Goal: Task Accomplishment & Management: Manage account settings

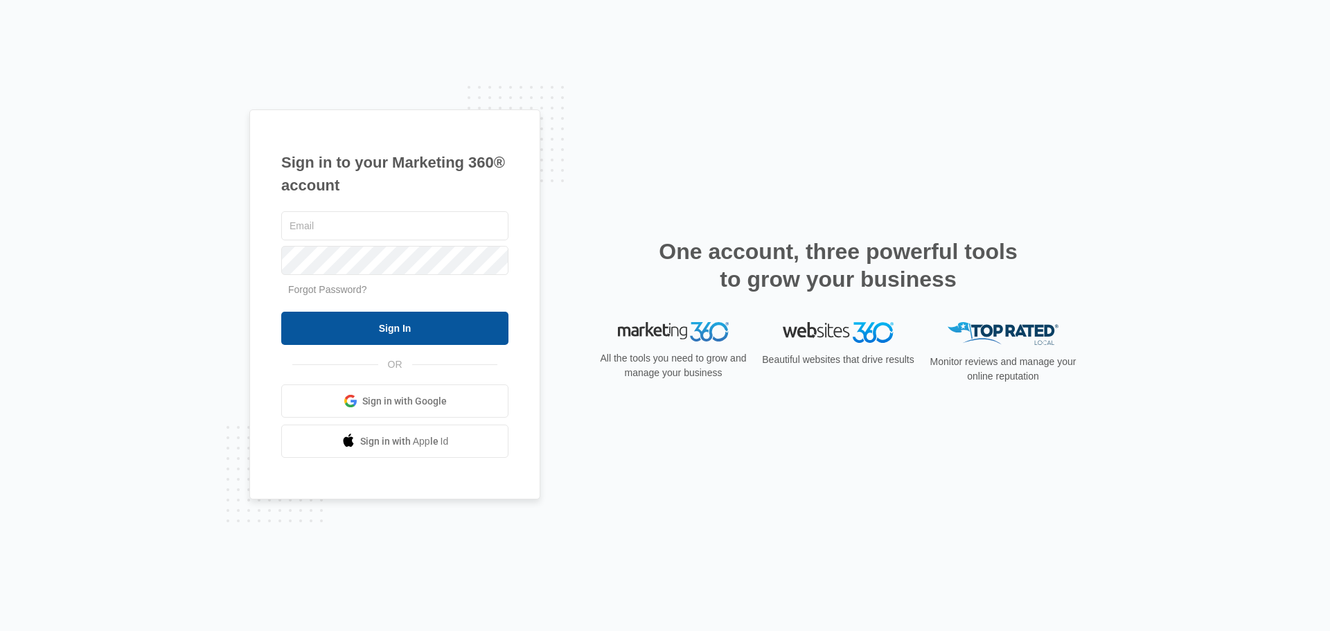
type input "[PERSON_NAME][EMAIL_ADDRESS][DOMAIN_NAME]"
click at [367, 335] on input "Sign In" at bounding box center [394, 328] width 227 height 33
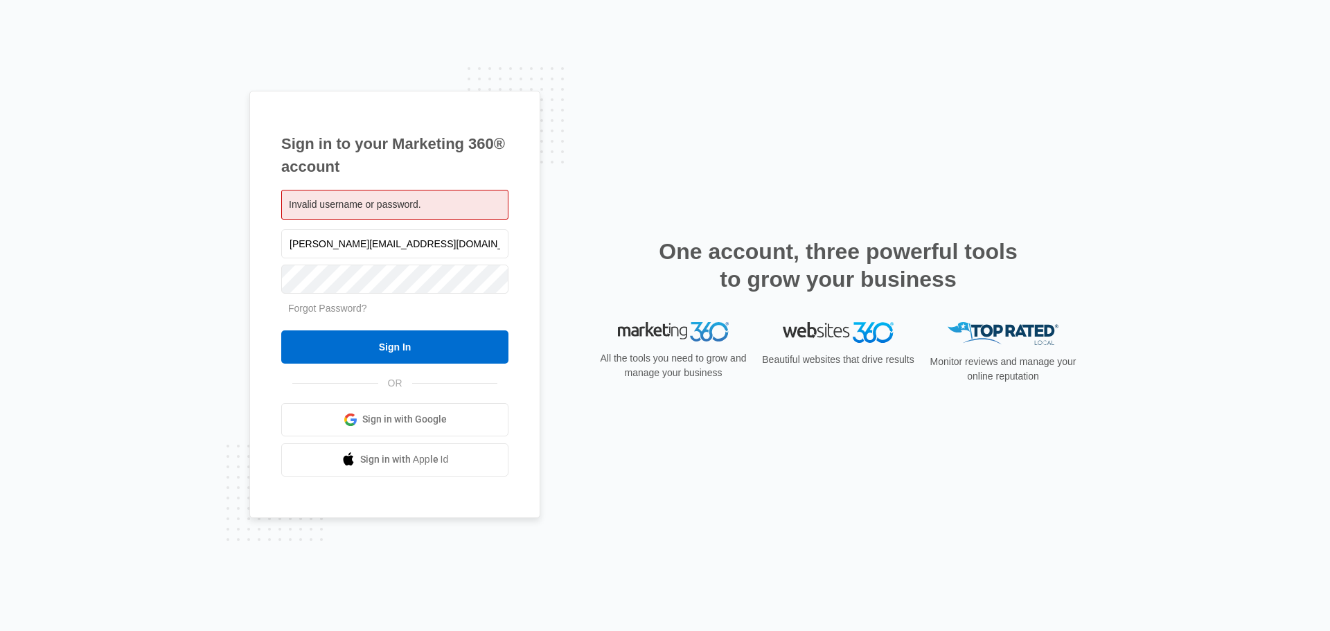
click at [407, 414] on span "Sign in with Google" at bounding box center [404, 419] width 85 height 15
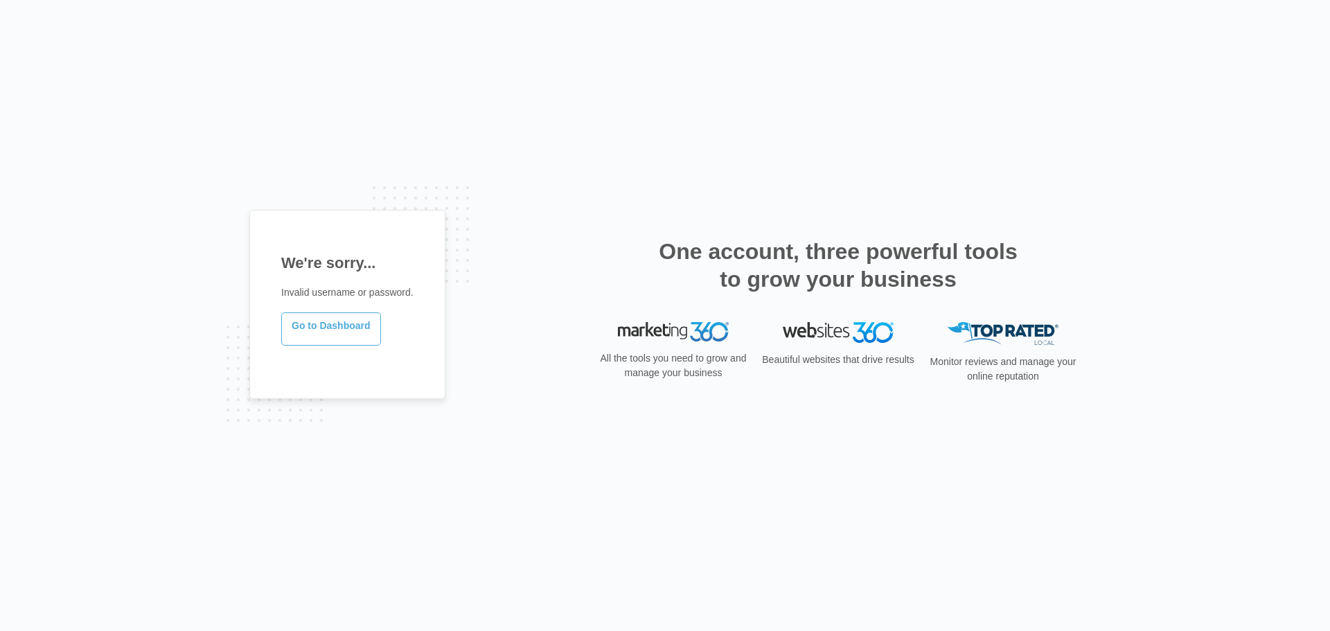
click at [344, 330] on link "Go to Dashboard" at bounding box center [331, 329] width 100 height 33
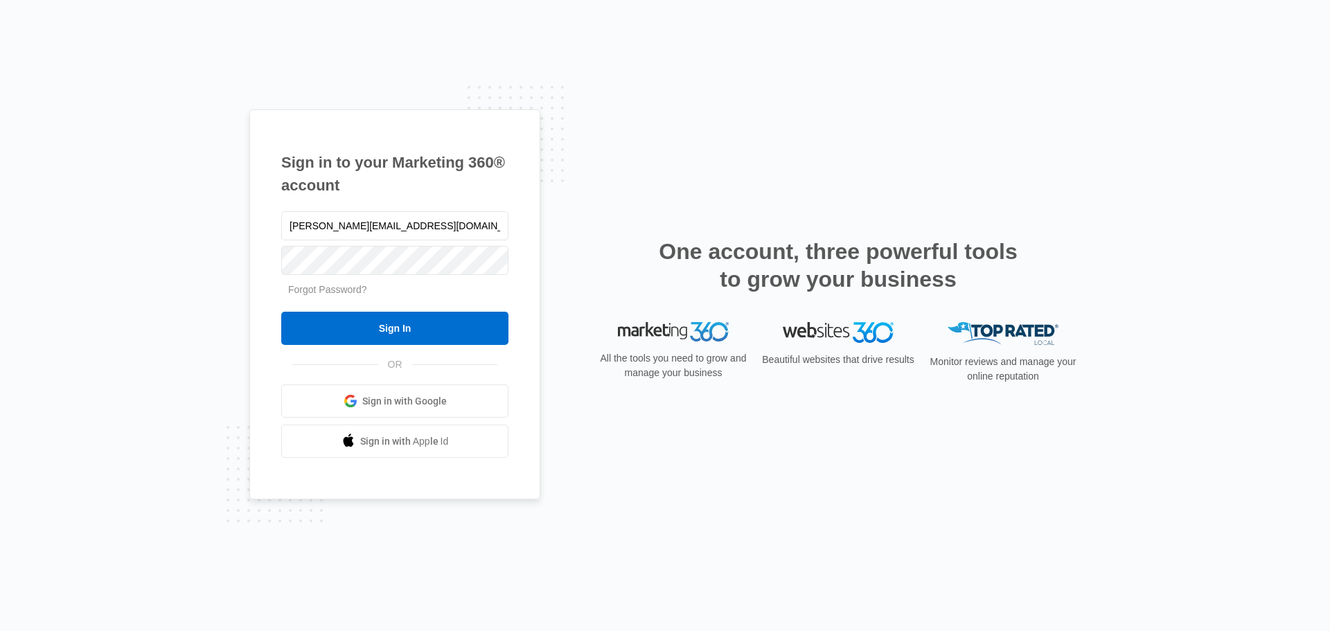
drag, startPoint x: 419, startPoint y: 223, endPoint x: 202, endPoint y: 222, distance: 216.9
click at [202, 222] on div "Sign in to your Marketing 360® account scott@sunhomesfl.com Forgot Password? Si…" at bounding box center [665, 315] width 1330 height 631
type input "[PERSON_NAME]"
click at [773, 561] on div "Sign in to your Marketing 360® account scot Forgot Password? Sign In OR" at bounding box center [665, 315] width 1330 height 631
click at [343, 288] on link "Forgot Password?" at bounding box center [327, 289] width 79 height 11
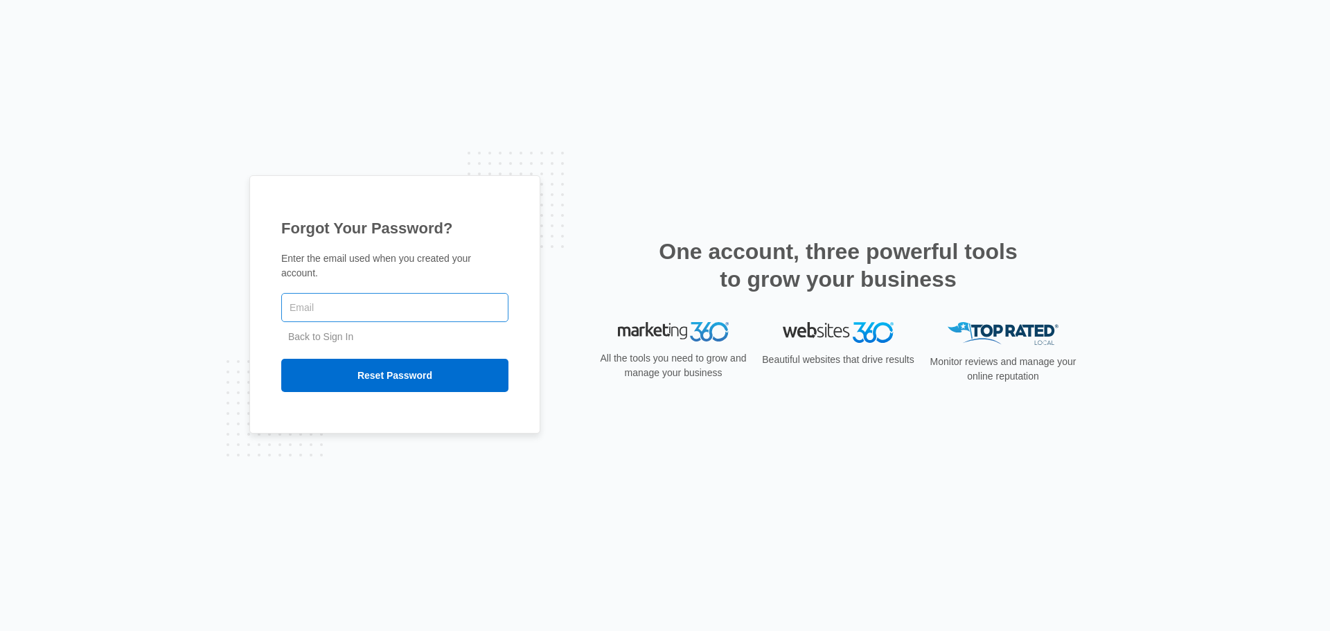
click at [355, 299] on input "text" at bounding box center [394, 307] width 227 height 29
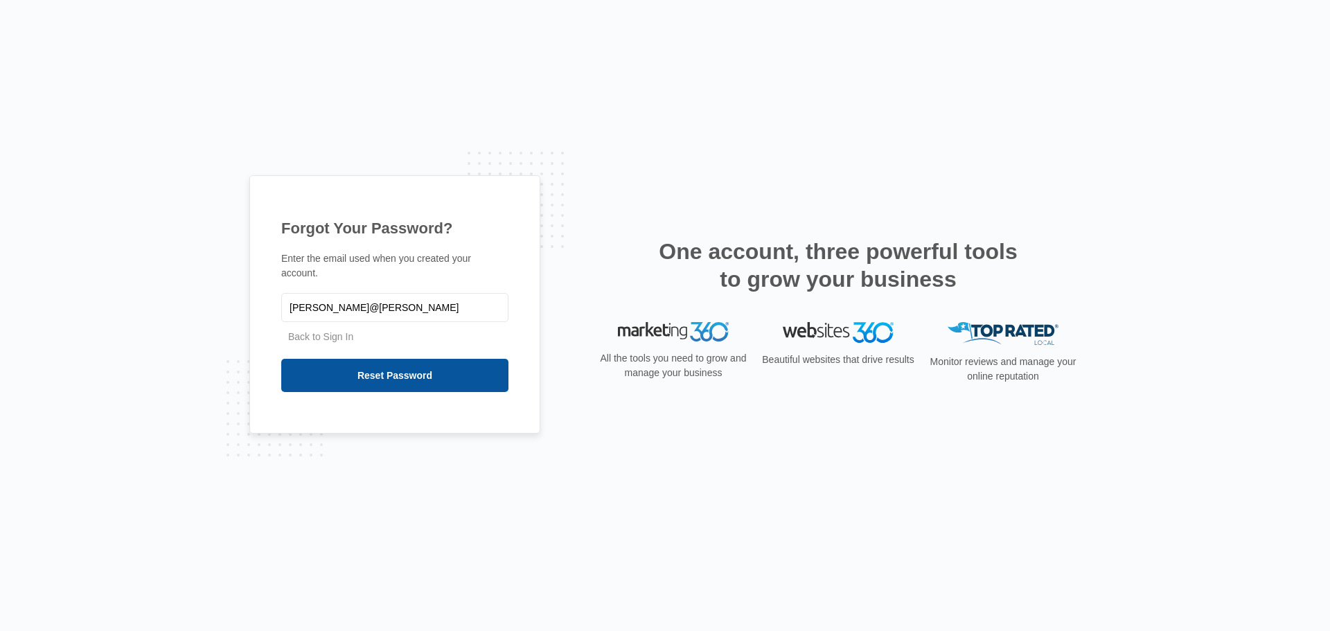
type input "scott@stillwell-homes.com"
click at [410, 374] on input "Reset Password" at bounding box center [394, 375] width 227 height 33
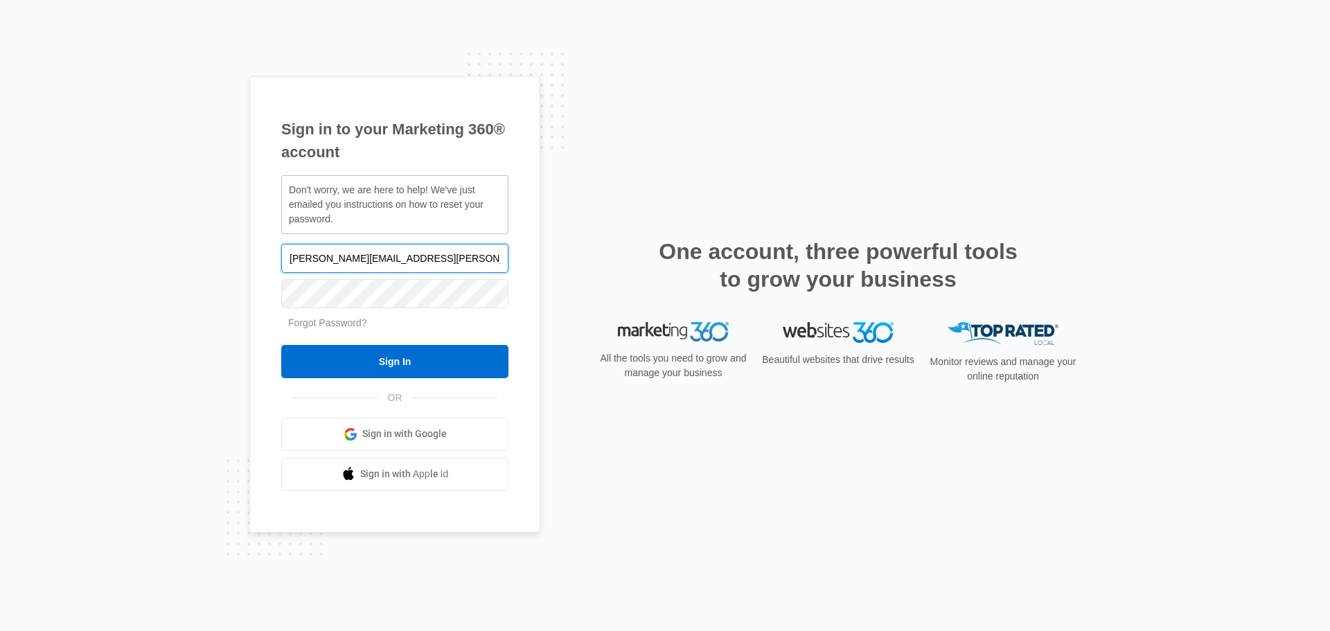
click at [439, 260] on input "[PERSON_NAME][EMAIL_ADDRESS][PERSON_NAME][DOMAIN_NAME]" at bounding box center [394, 258] width 227 height 29
drag, startPoint x: 439, startPoint y: 260, endPoint x: 337, endPoint y: 259, distance: 101.9
click at [337, 259] on input "[PERSON_NAME][EMAIL_ADDRESS][PERSON_NAME][DOMAIN_NAME]" at bounding box center [394, 258] width 227 height 29
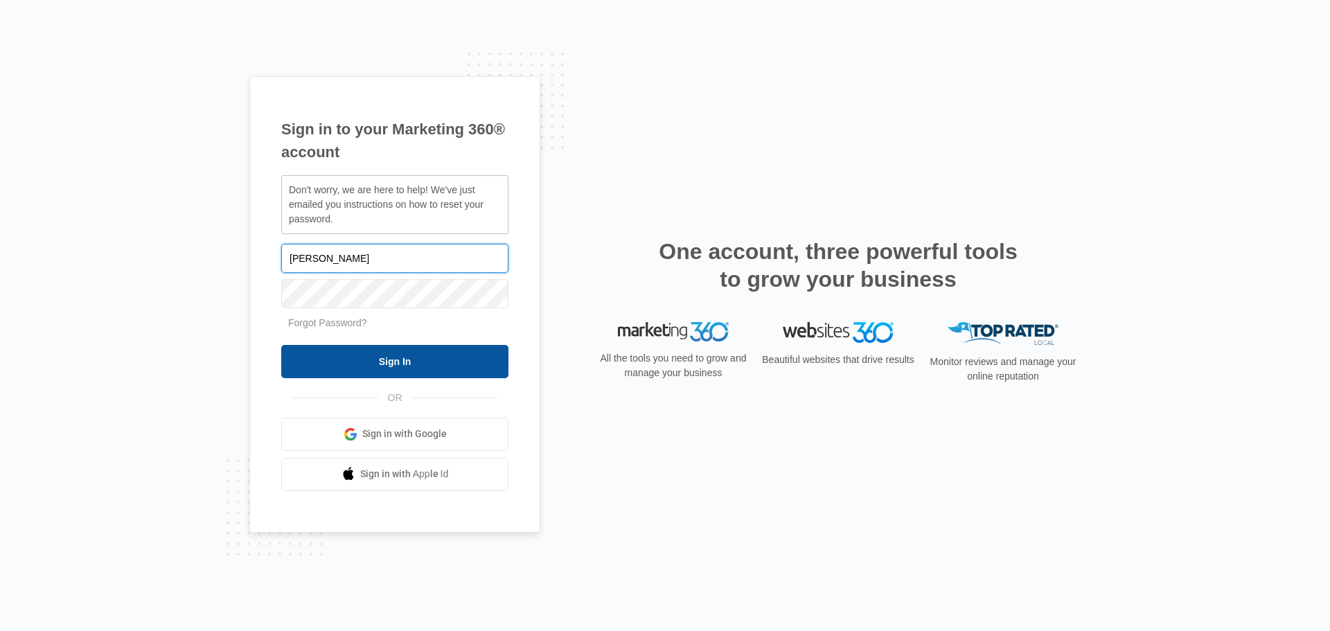
type input "[PERSON_NAME][EMAIL_ADDRESS][DOMAIN_NAME]"
click at [413, 356] on input "Sign In" at bounding box center [394, 361] width 227 height 33
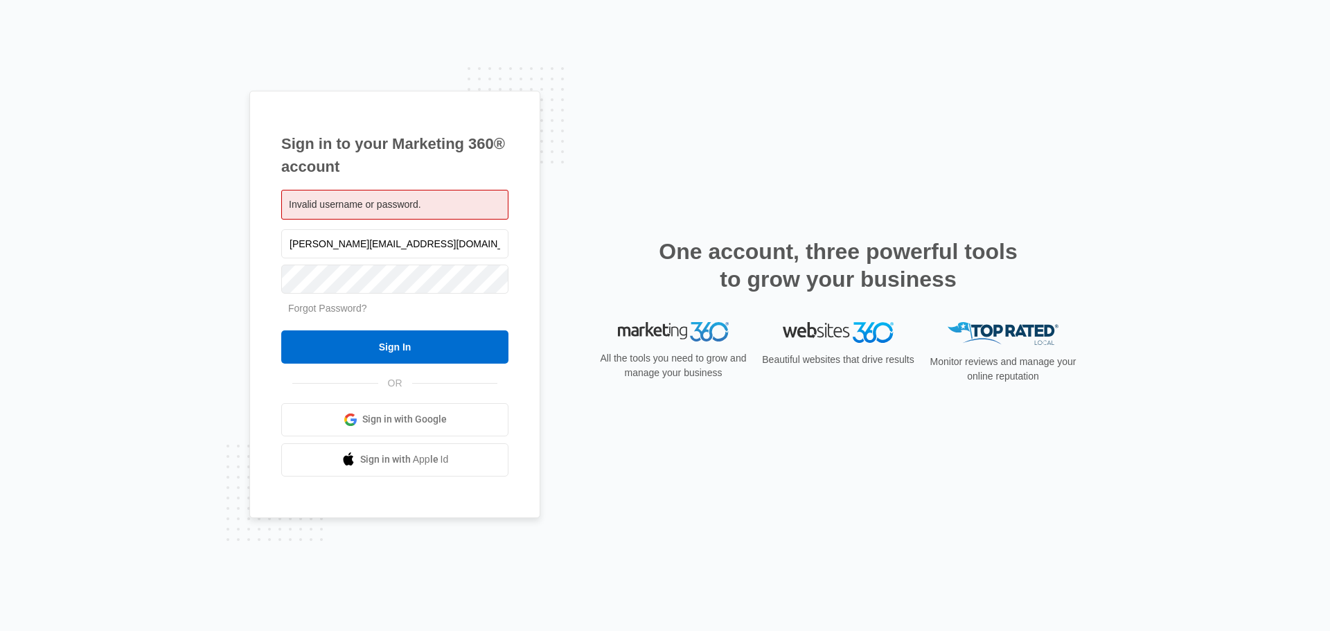
click at [337, 310] on link "Forgot Password?" at bounding box center [327, 308] width 79 height 11
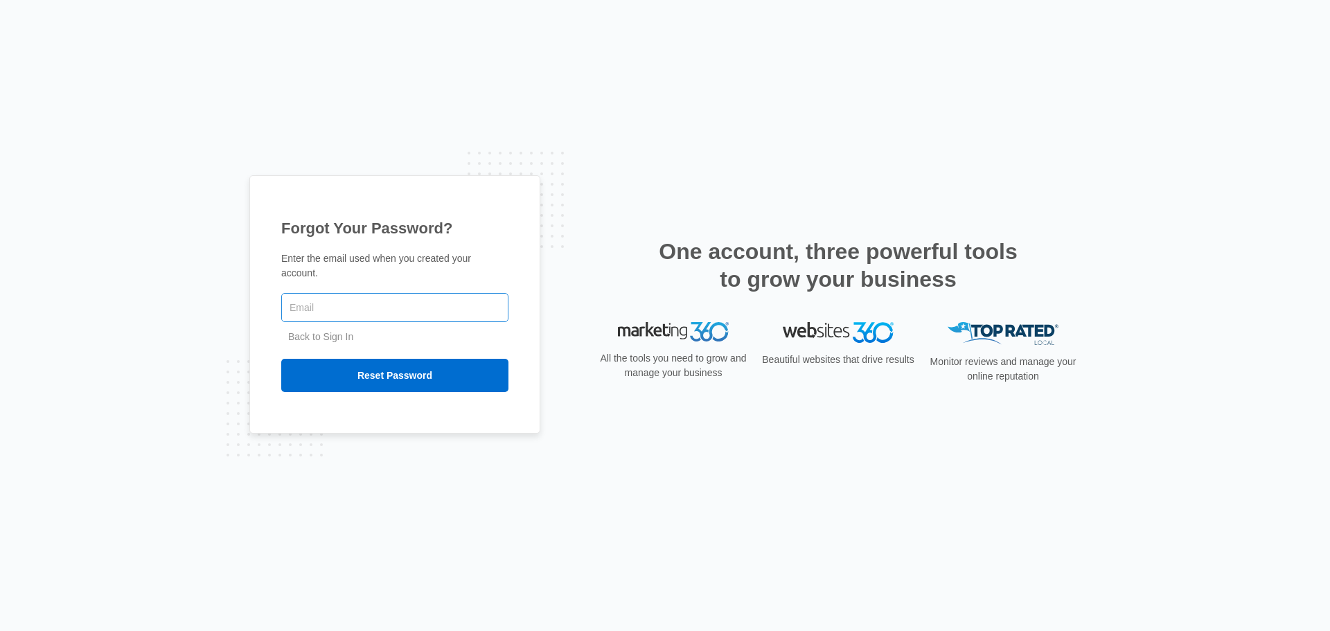
click at [340, 294] on input "text" at bounding box center [394, 307] width 227 height 29
type input "[PERSON_NAME][EMAIL_ADDRESS][DOMAIN_NAME]"
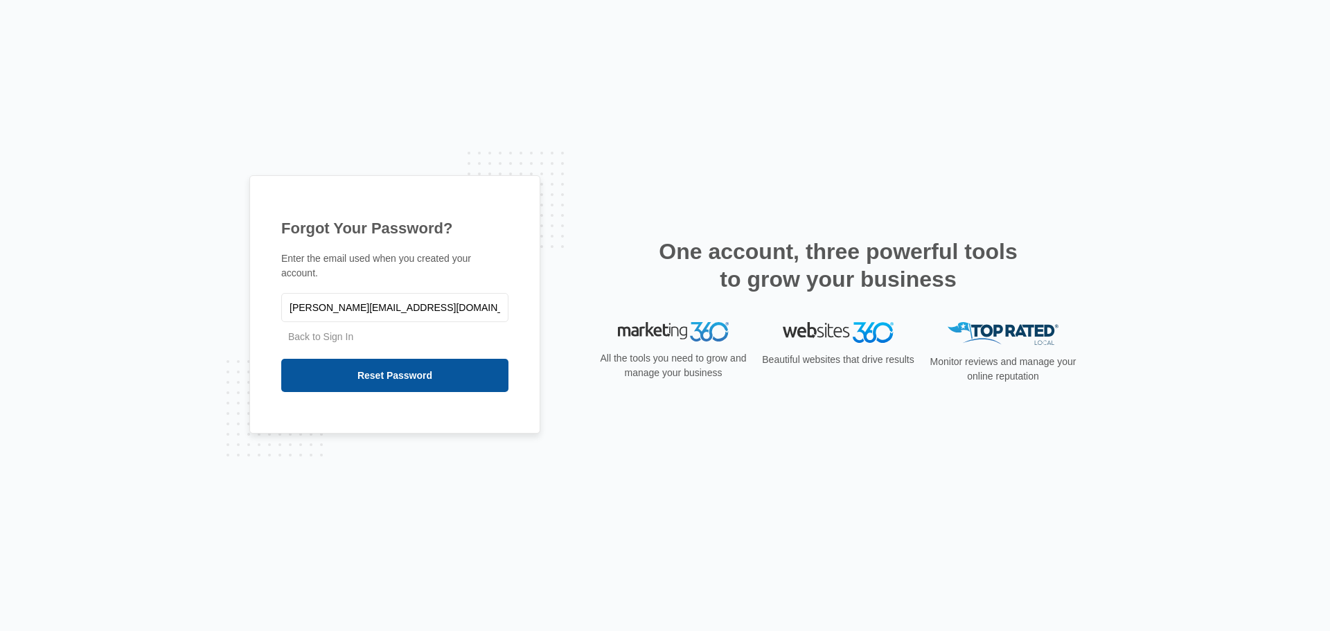
click at [405, 364] on input "Reset Password" at bounding box center [394, 375] width 227 height 33
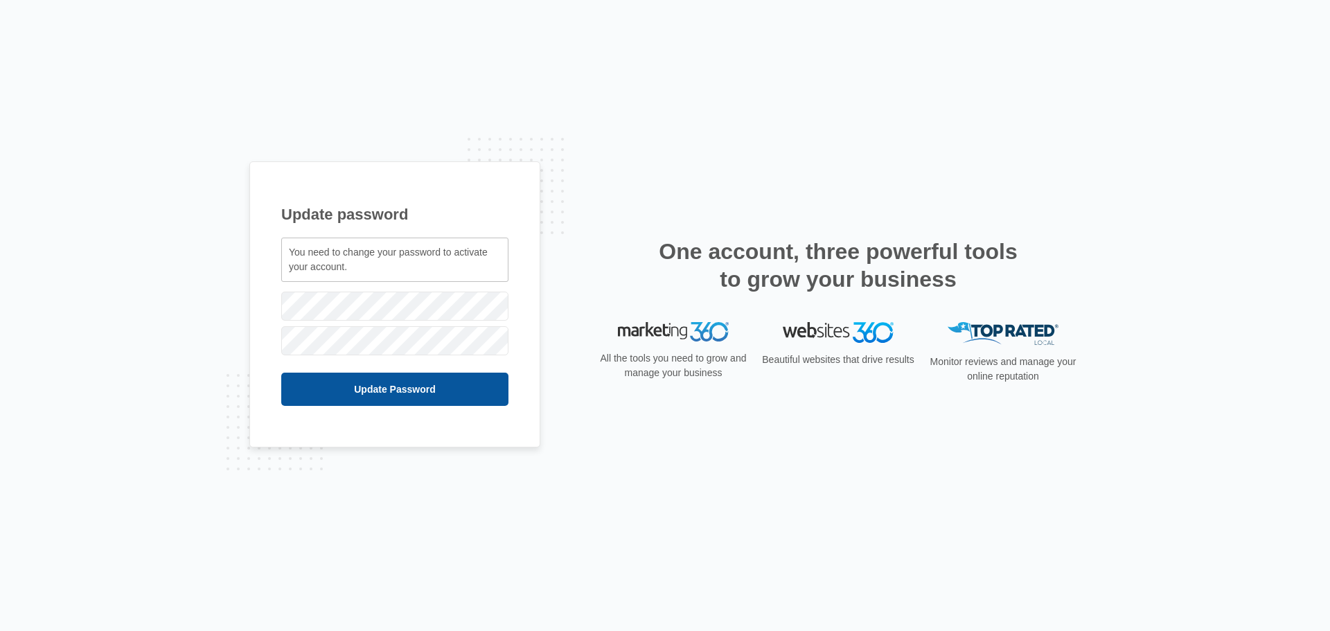
click at [403, 385] on input "Update Password" at bounding box center [394, 389] width 227 height 33
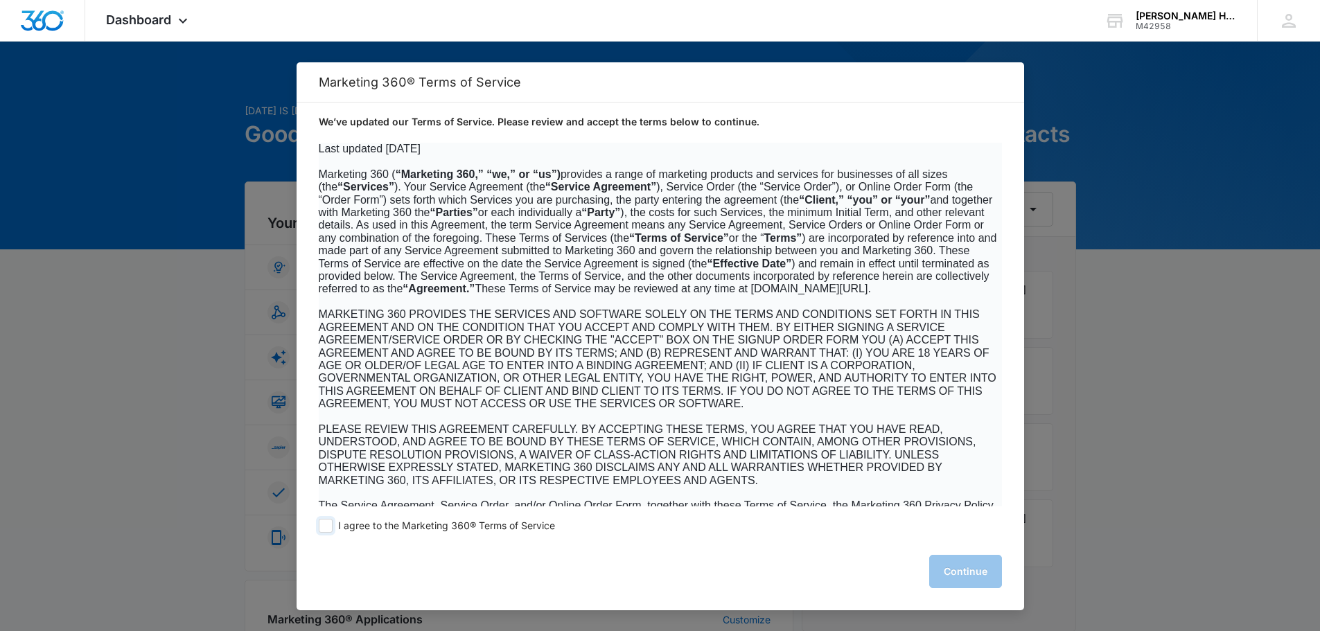
click at [326, 524] on span at bounding box center [326, 526] width 14 height 14
click at [326, 524] on input "I agree to the Marketing 360® Terms of Service" at bounding box center [326, 526] width 14 height 14
checkbox input "true"
click at [956, 563] on button "Continue" at bounding box center [965, 571] width 73 height 33
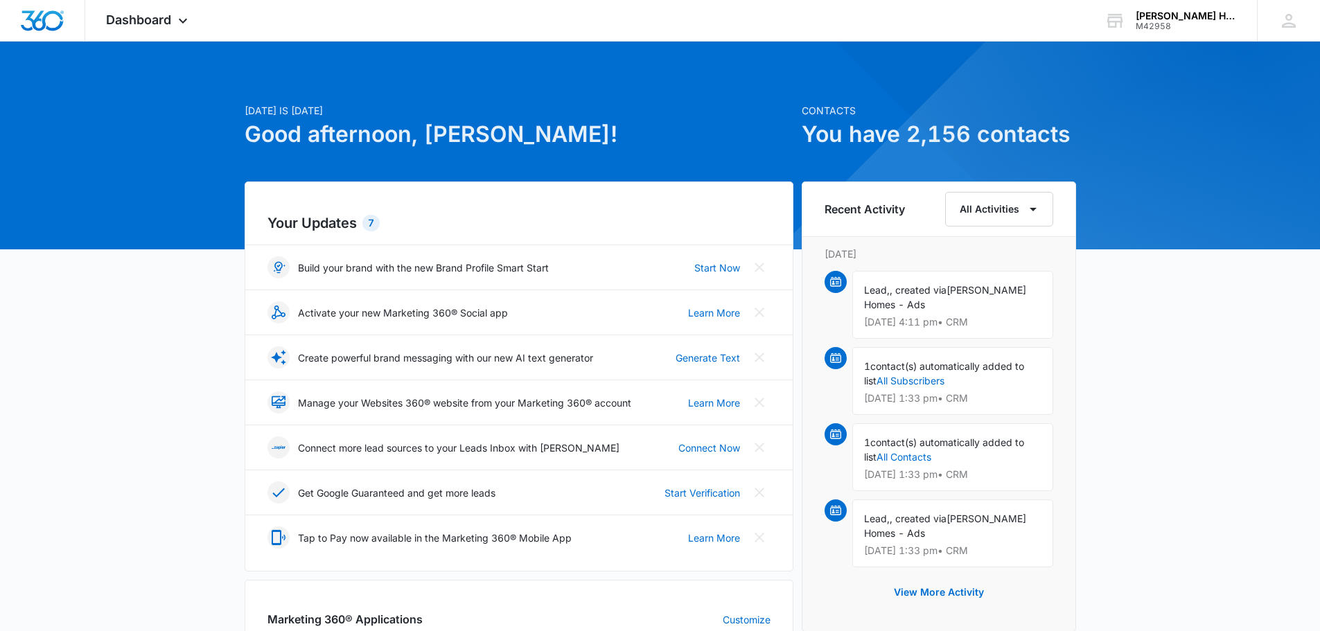
click at [903, 285] on span ", created via" at bounding box center [918, 290] width 57 height 12
click at [905, 297] on div "Lead, , created via Stillwell Homes - Ads Sep 5 at 4:11 pm • CRM" at bounding box center [952, 305] width 201 height 68
click at [926, 598] on button "View More Activity" at bounding box center [939, 592] width 118 height 33
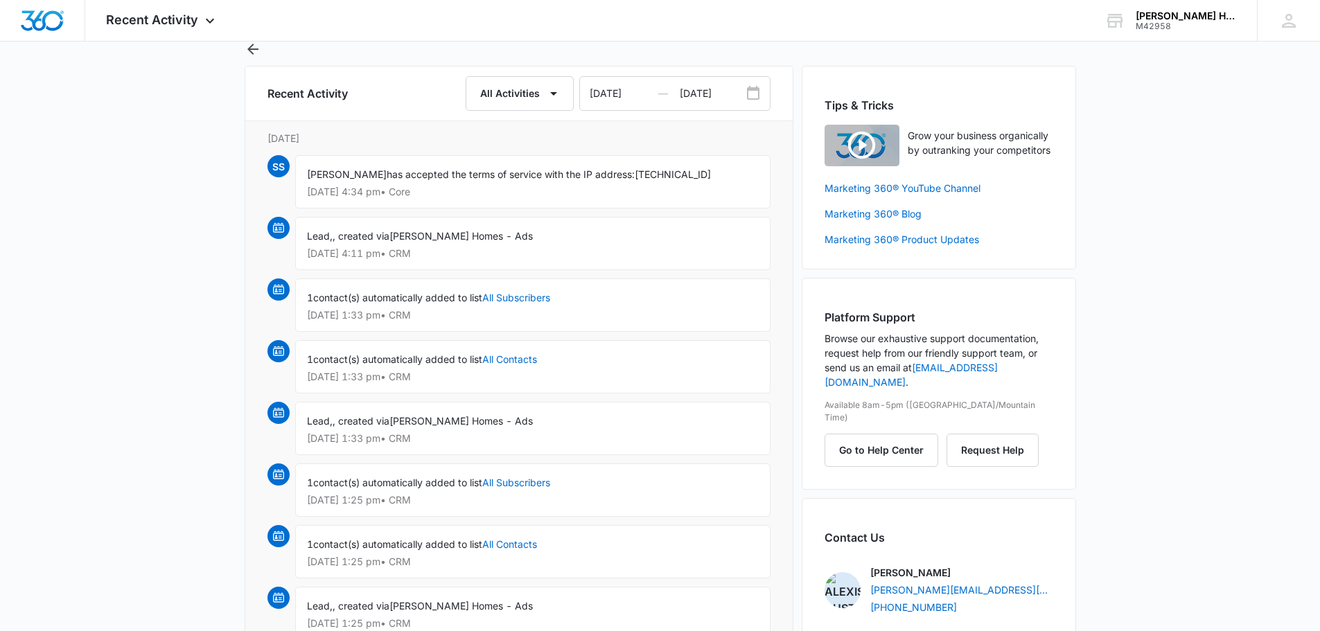
scroll to position [69, 0]
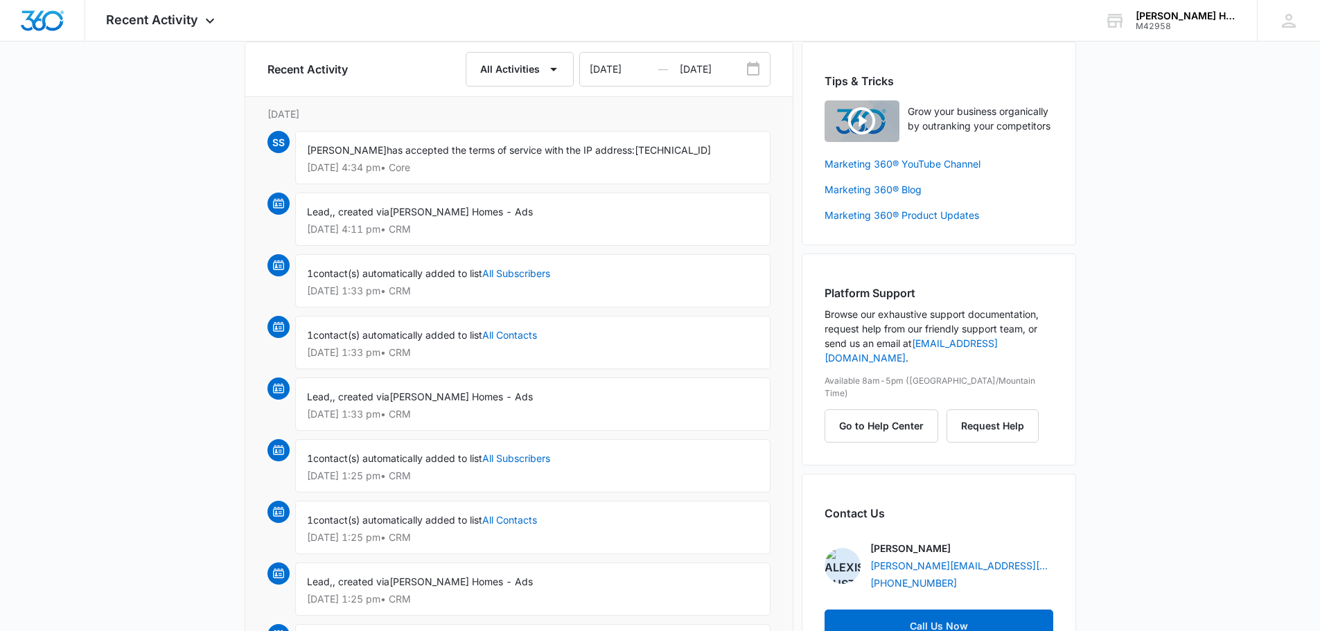
click at [400, 510] on div "1 contact(s) automatically added to list All Contacts Sep 5 at 1:25 pm • CRM" at bounding box center [532, 527] width 475 height 53
click at [327, 525] on span "contact(s) automatically added to list" at bounding box center [397, 520] width 169 height 12
click at [529, 76] on button "All Activities" at bounding box center [520, 69] width 108 height 35
click at [511, 194] on div "CRM" at bounding box center [511, 198] width 55 height 10
click at [543, 66] on button "CRM" at bounding box center [538, 69] width 71 height 35
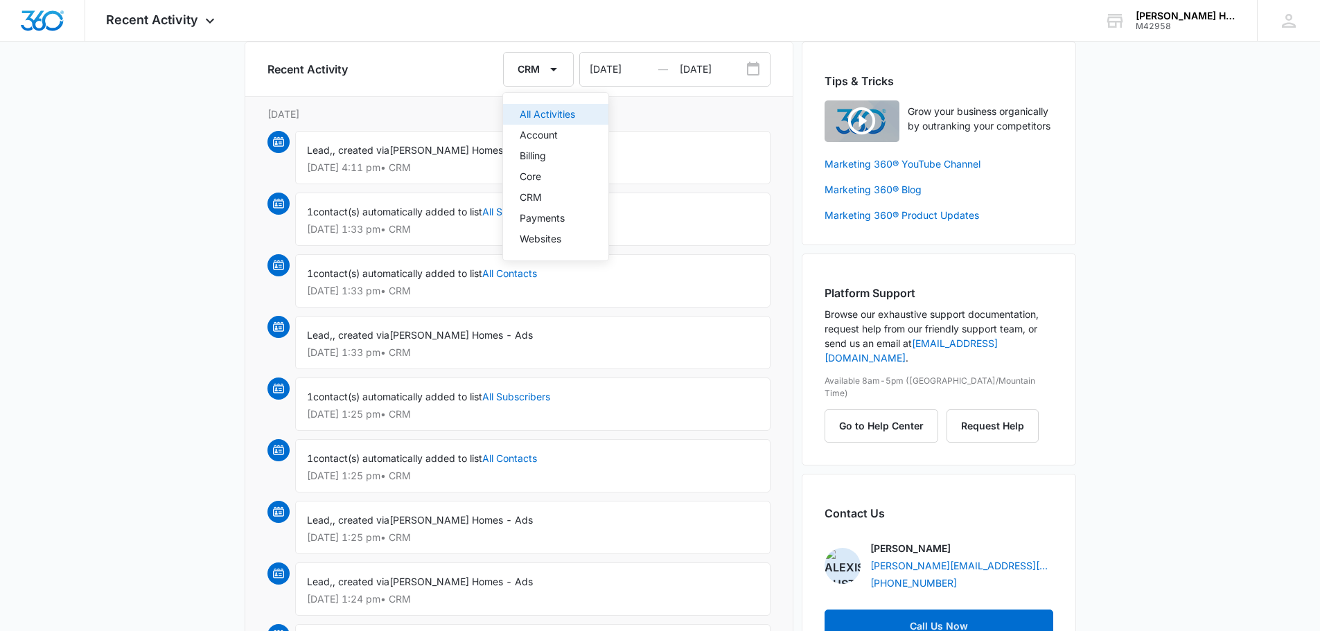
click at [550, 114] on div "All Activities" at bounding box center [547, 114] width 55 height 10
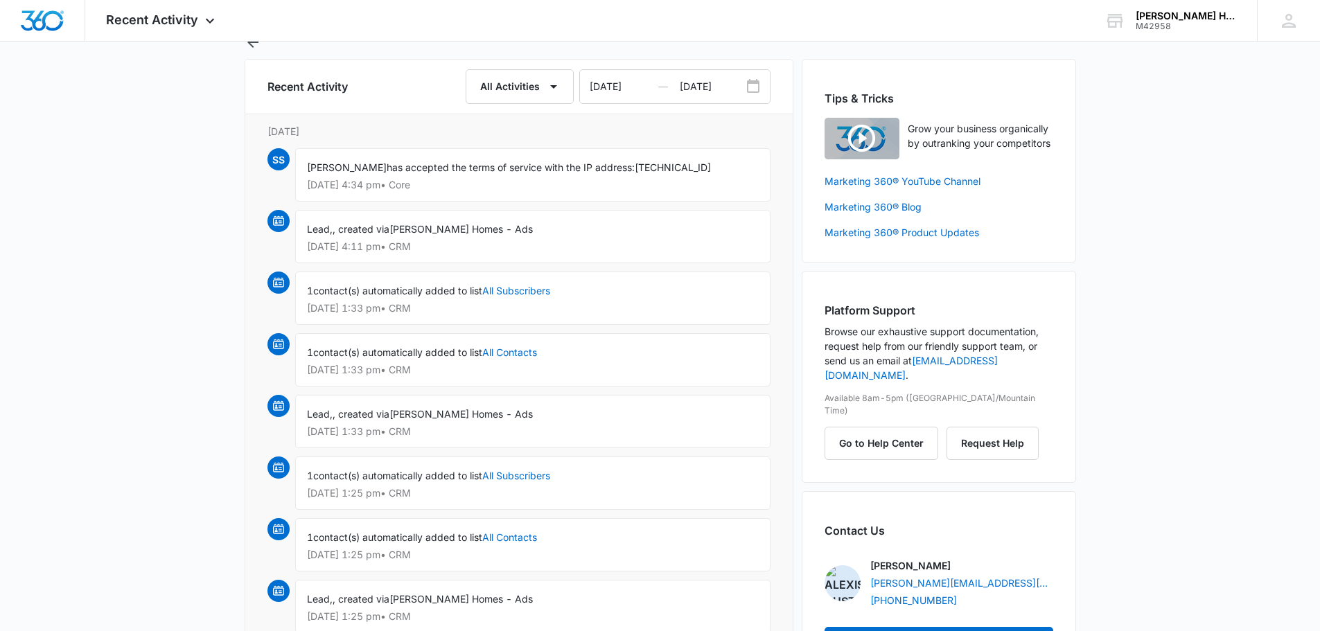
scroll to position [0, 0]
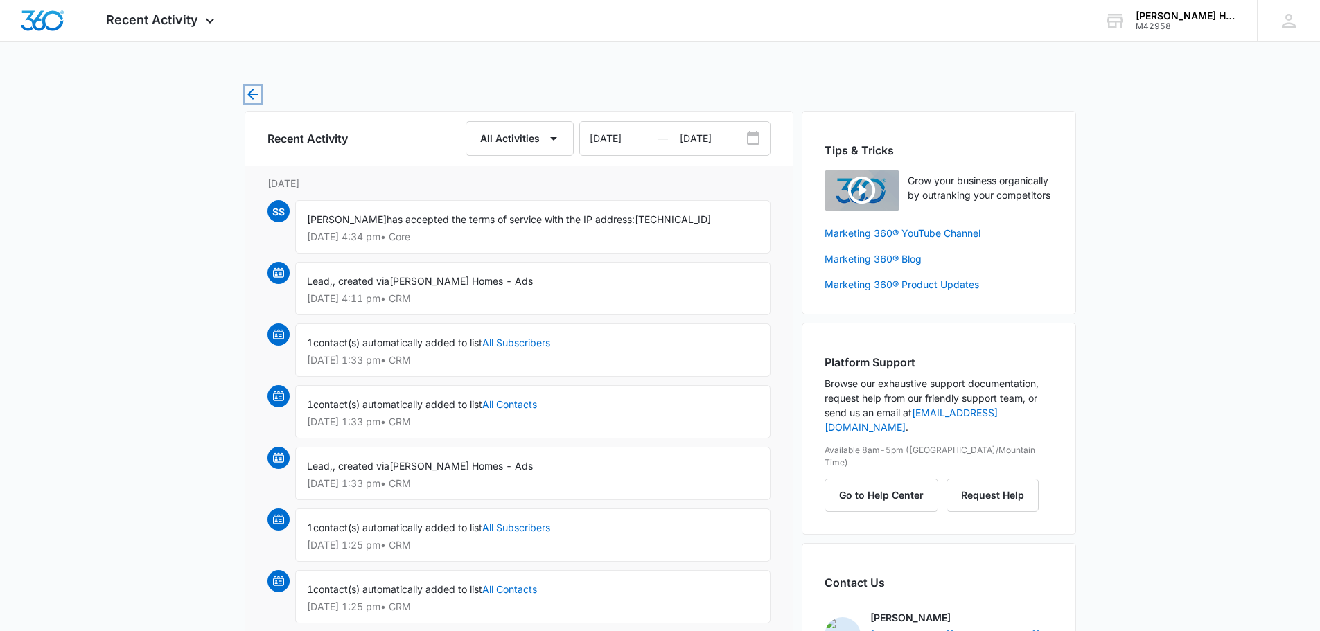
click at [254, 94] on icon "button" at bounding box center [252, 94] width 11 height 11
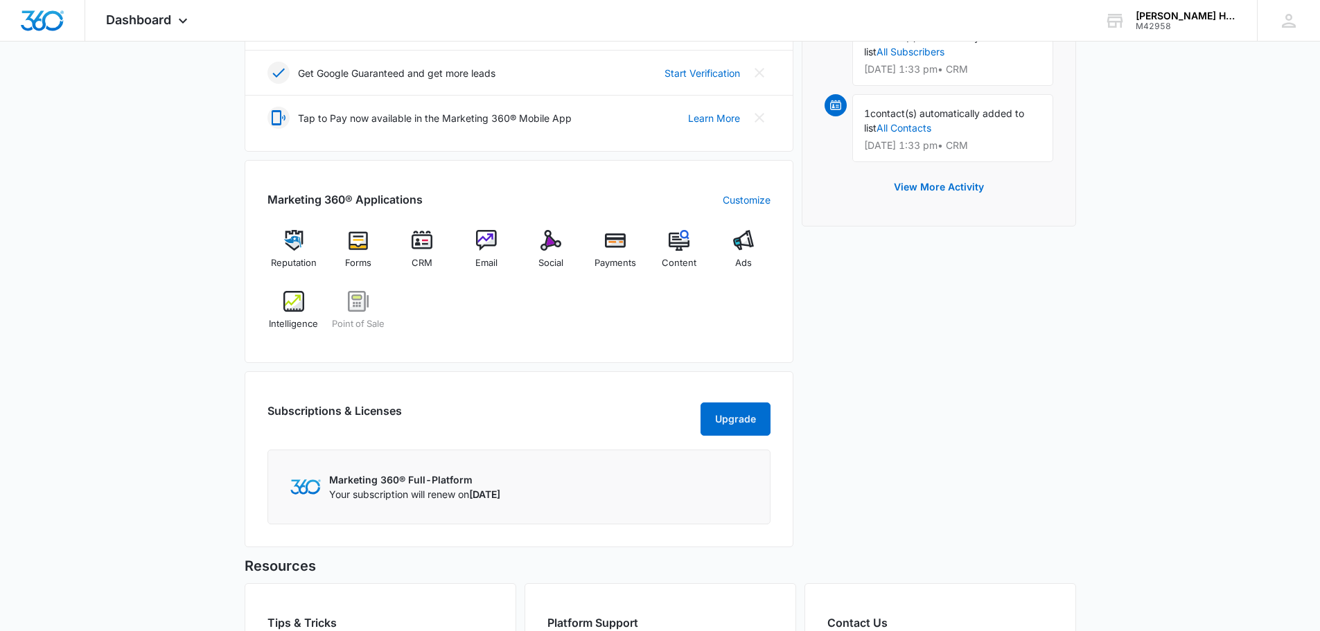
scroll to position [407, 0]
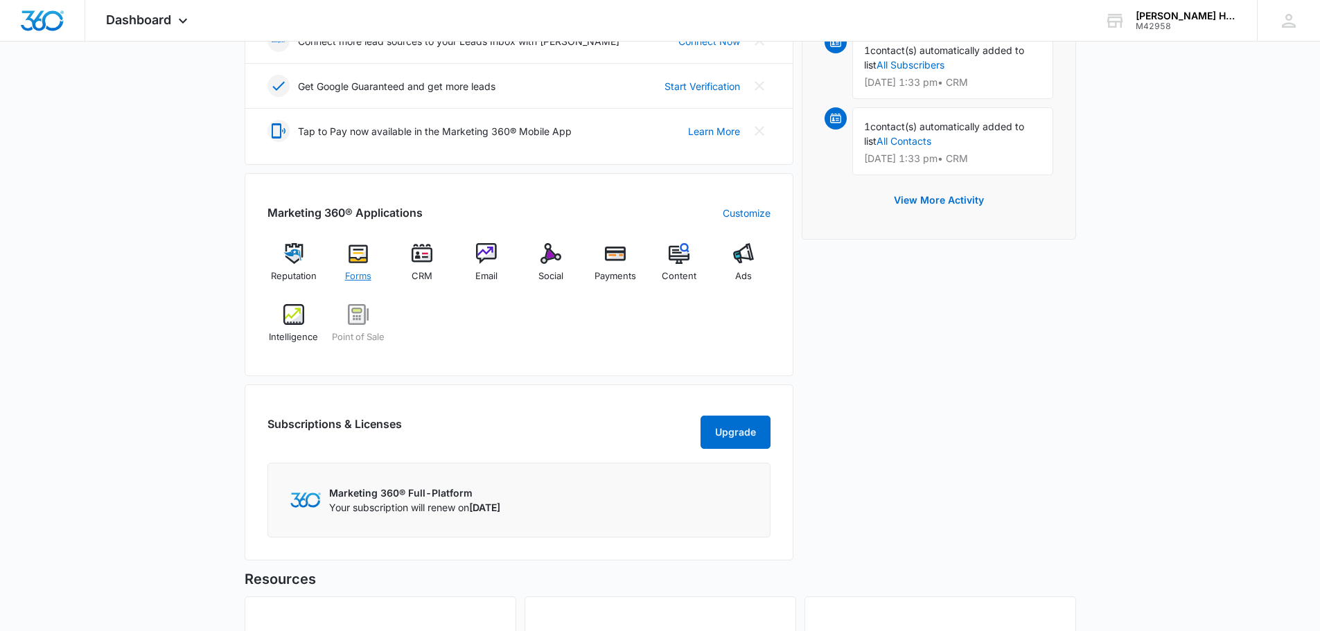
click at [360, 254] on img at bounding box center [358, 253] width 21 height 21
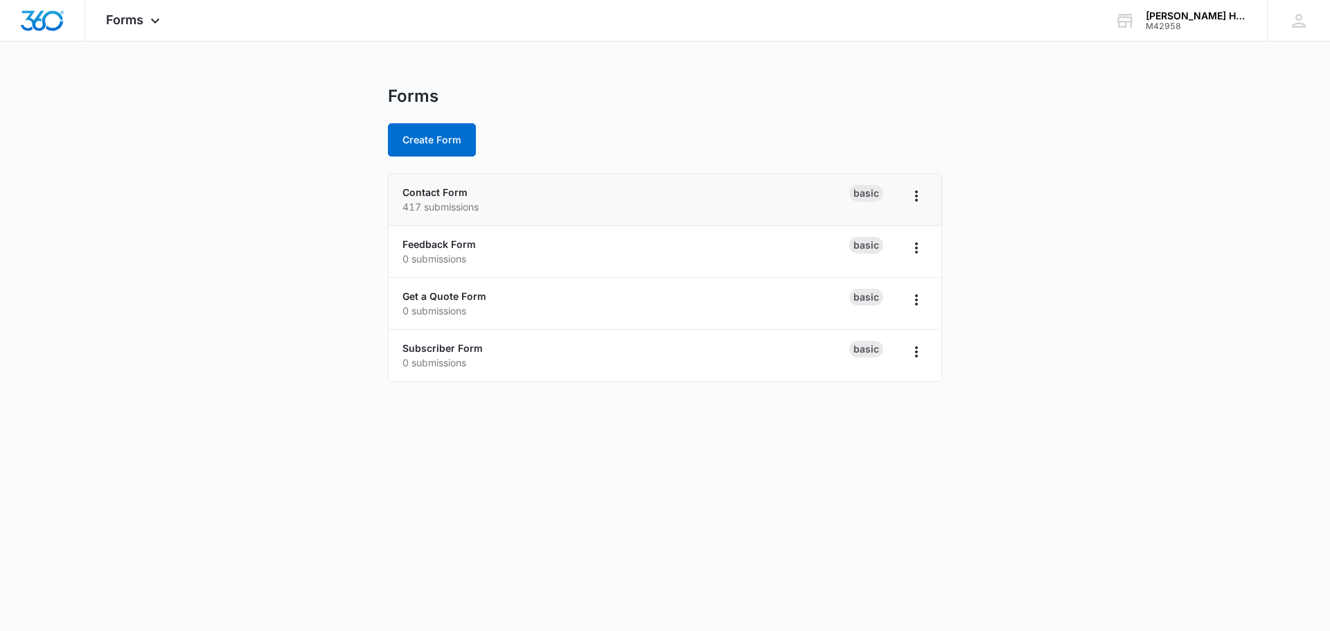
click at [437, 207] on p "417 submissions" at bounding box center [626, 207] width 447 height 15
click at [437, 191] on link "Contact Form" at bounding box center [435, 192] width 65 height 12
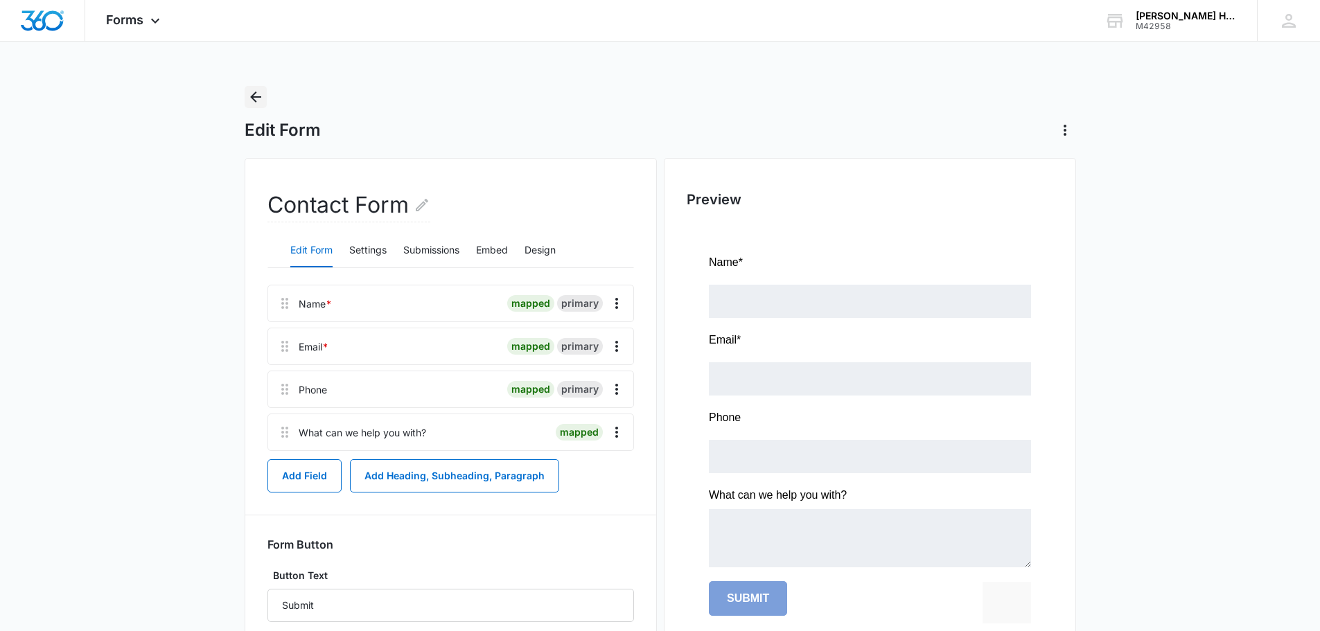
click at [257, 102] on icon "Back" at bounding box center [255, 97] width 17 height 17
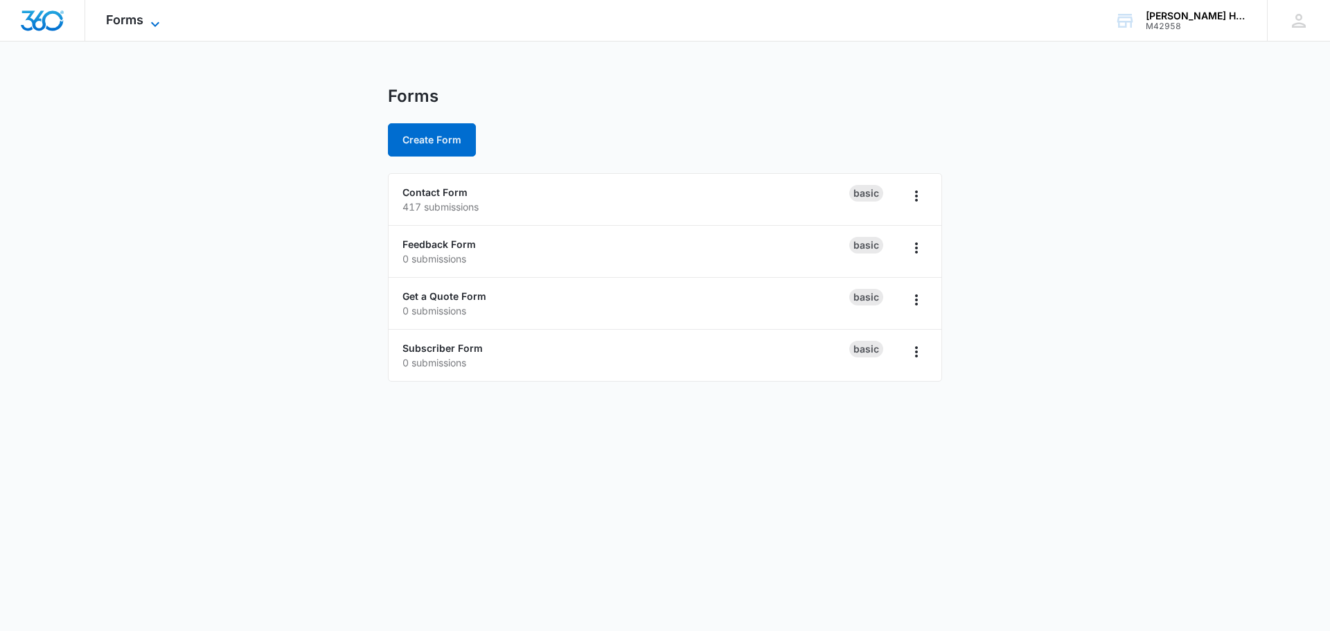
click at [133, 21] on span "Forms" at bounding box center [124, 19] width 37 height 15
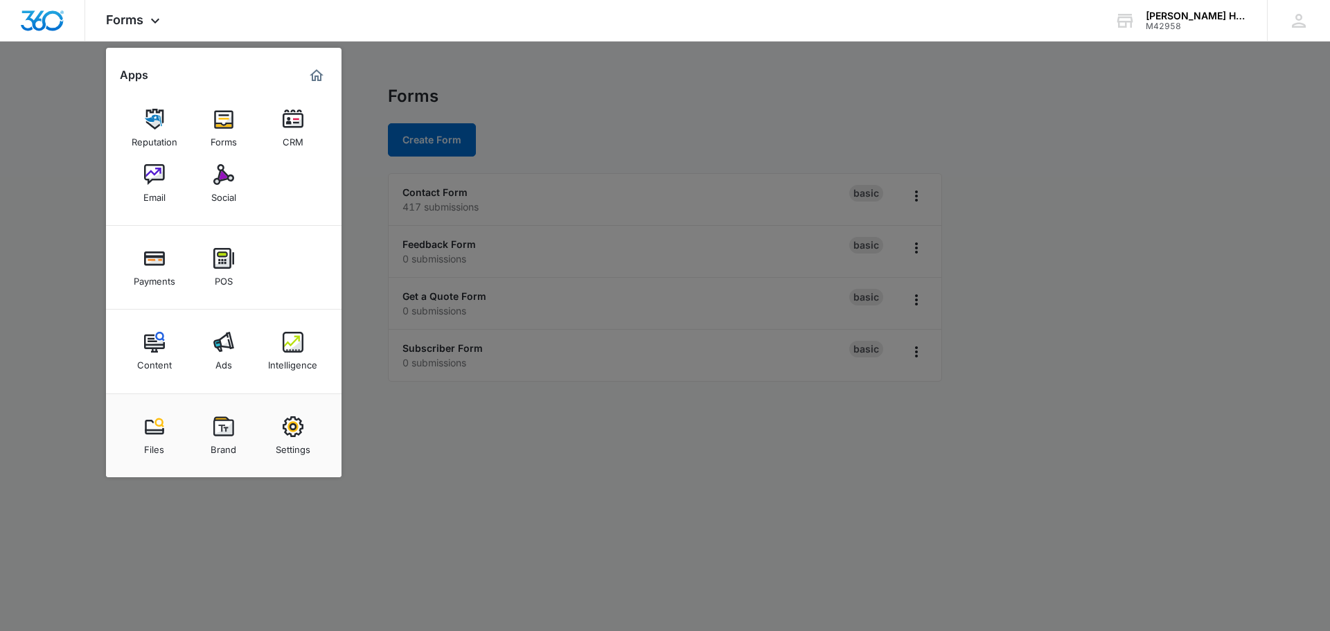
click at [722, 531] on div at bounding box center [665, 315] width 1330 height 631
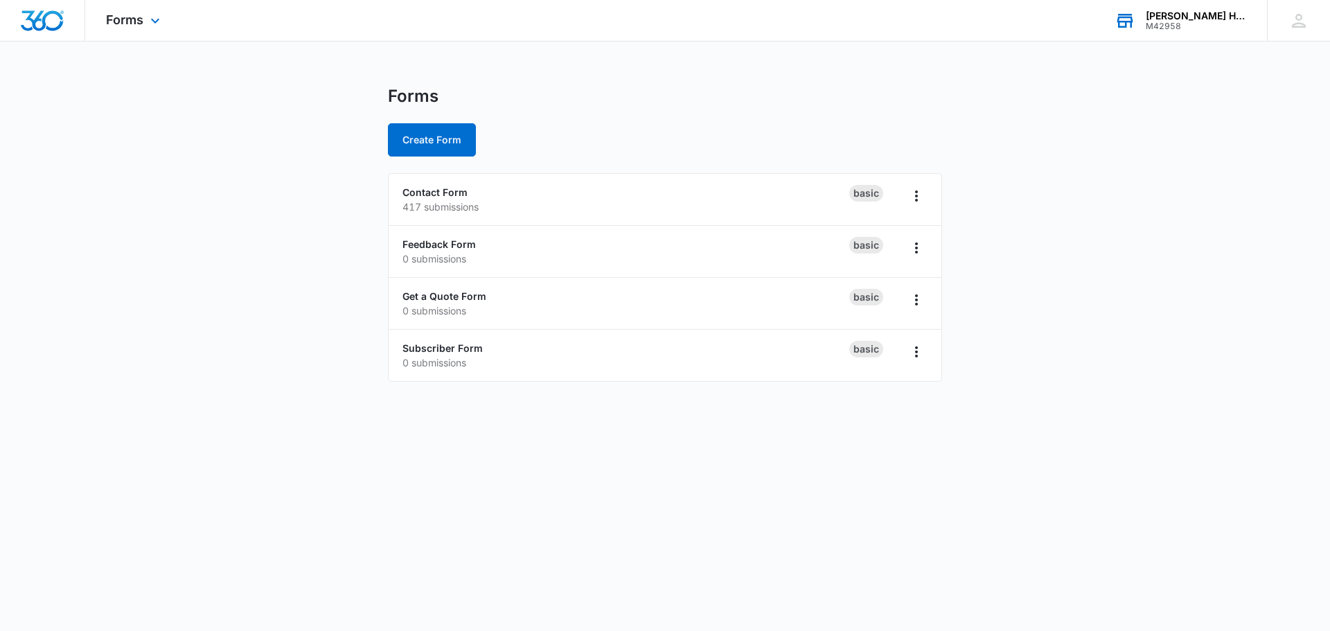
click at [1199, 16] on div "Stillwell Homes" at bounding box center [1196, 15] width 101 height 11
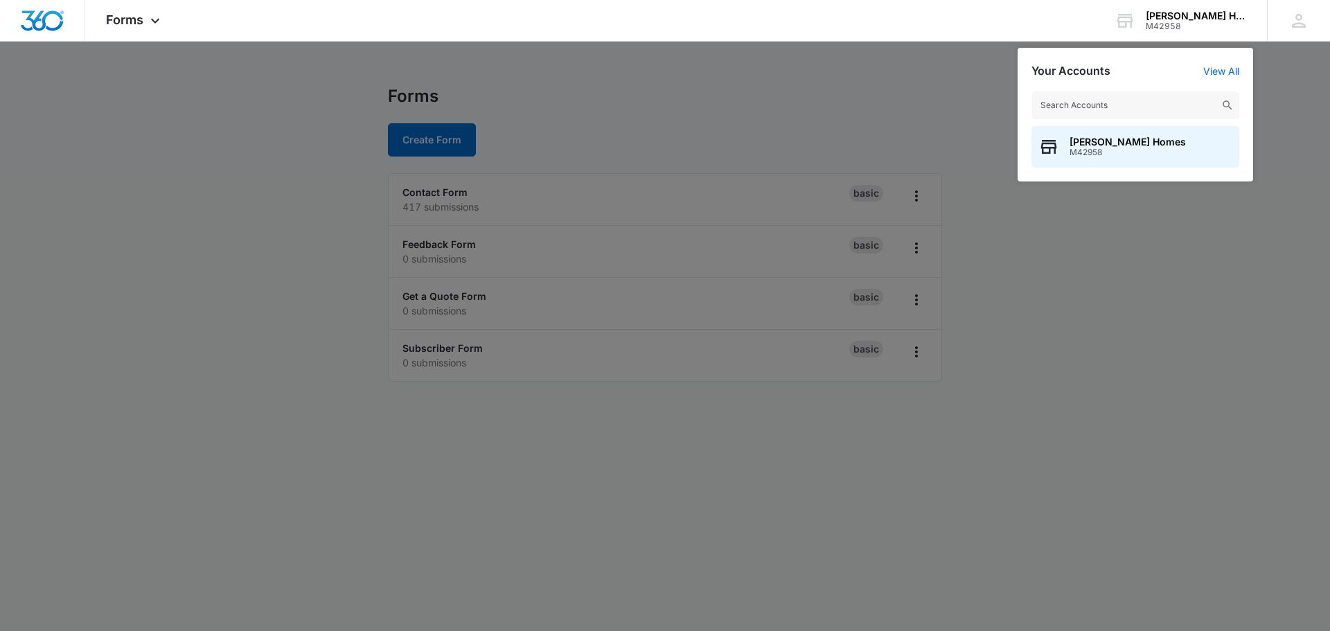
click at [744, 110] on div at bounding box center [665, 315] width 1330 height 631
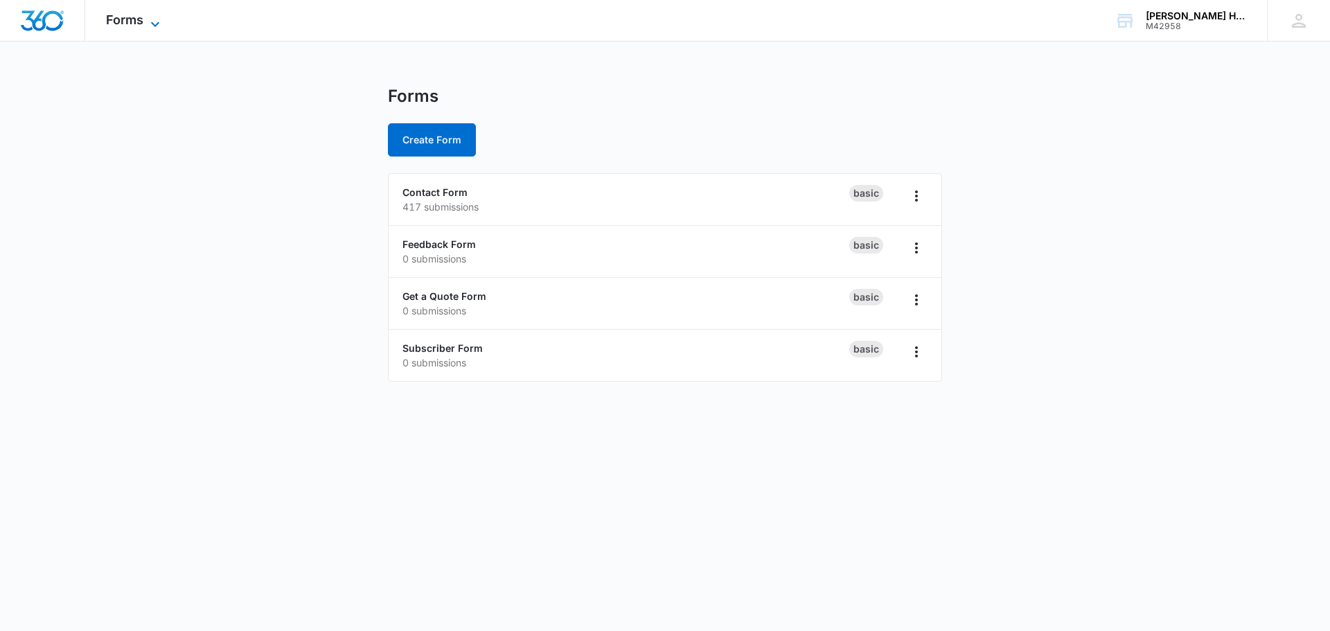
click at [141, 21] on span "Forms" at bounding box center [124, 19] width 37 height 15
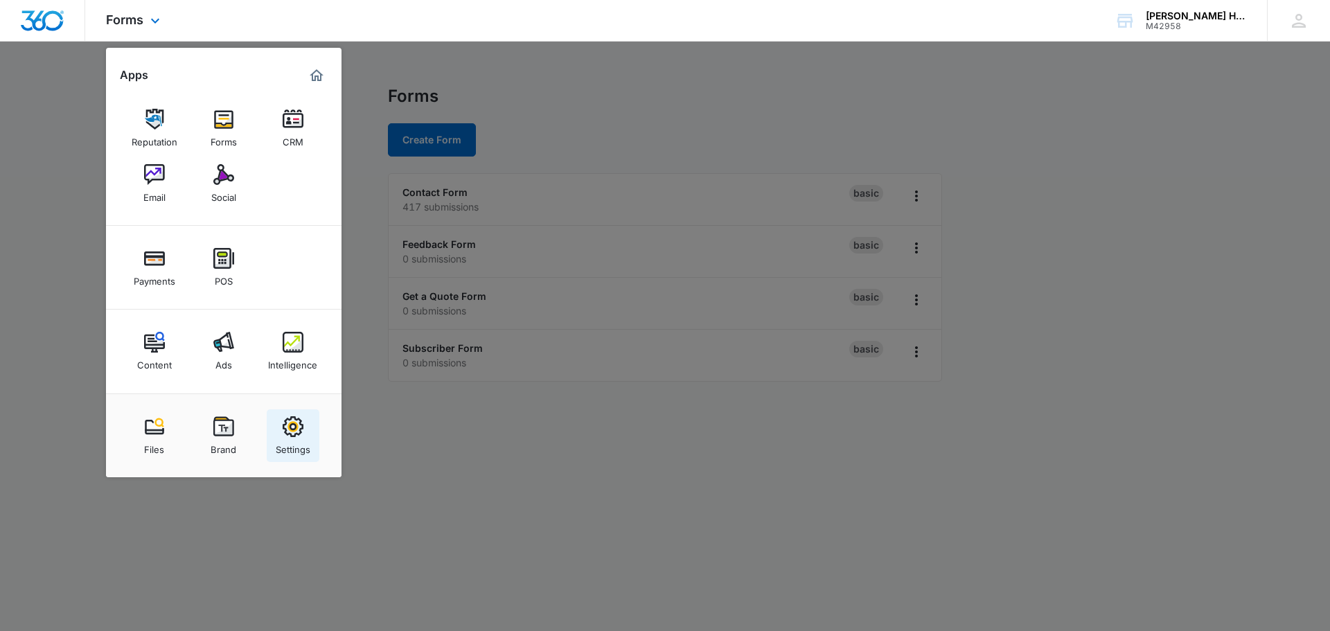
click at [298, 437] on img at bounding box center [293, 426] width 21 height 21
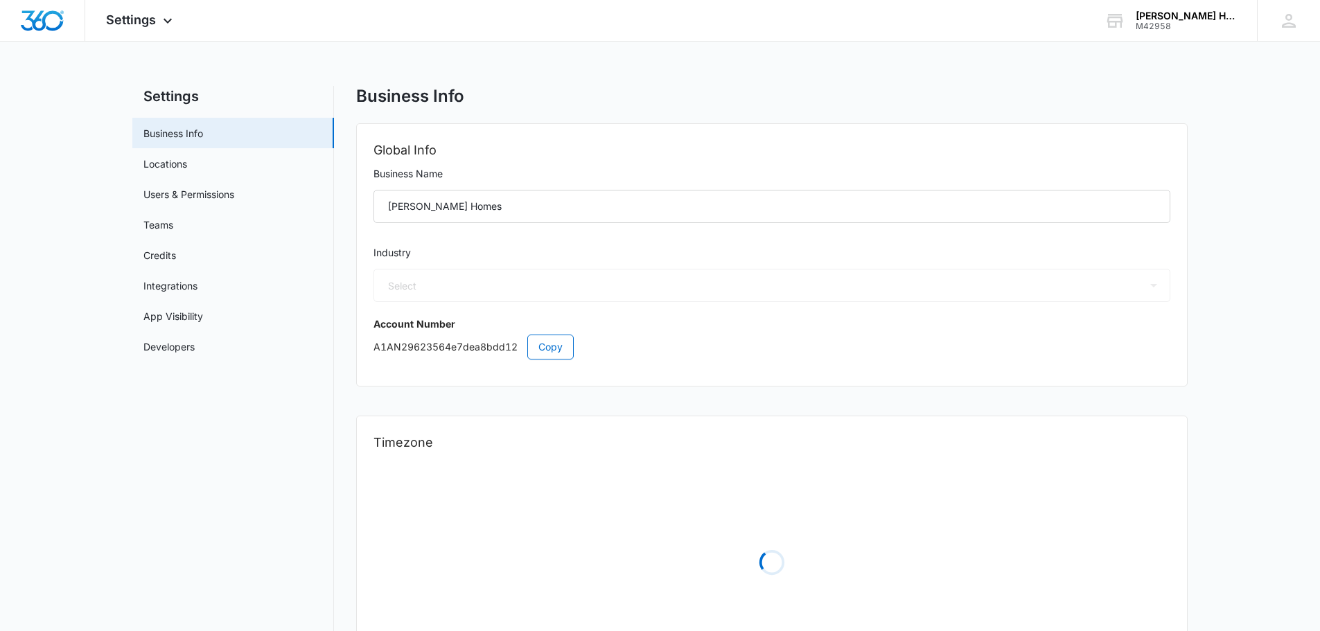
select select "35"
select select "US"
select select "America/New_York"
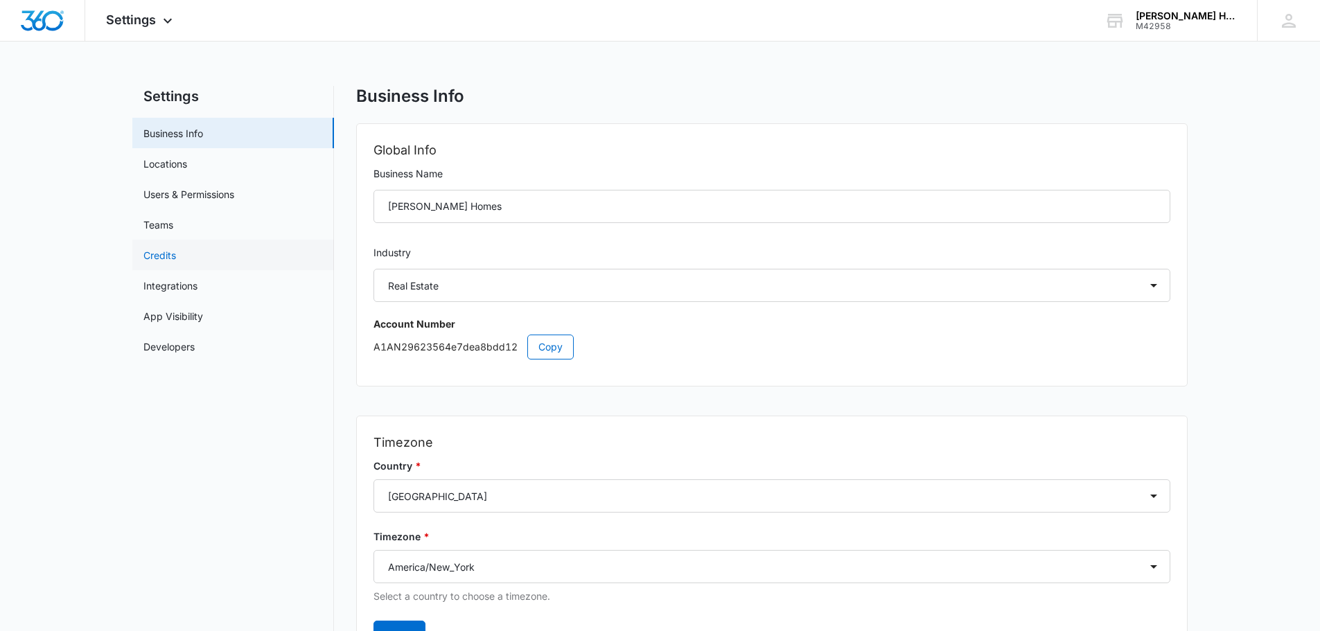
click at [165, 256] on link "Credits" at bounding box center [159, 255] width 33 height 15
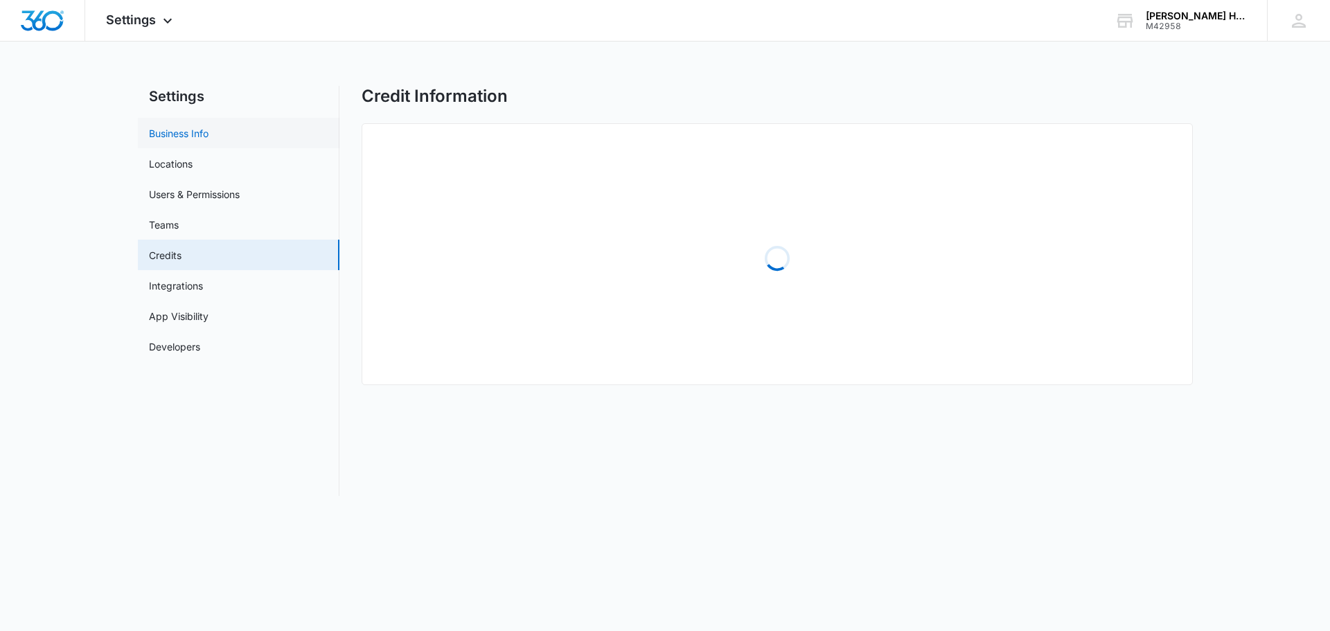
click at [195, 132] on link "Business Info" at bounding box center [179, 133] width 60 height 15
select select "35"
select select "US"
select select "America/New_York"
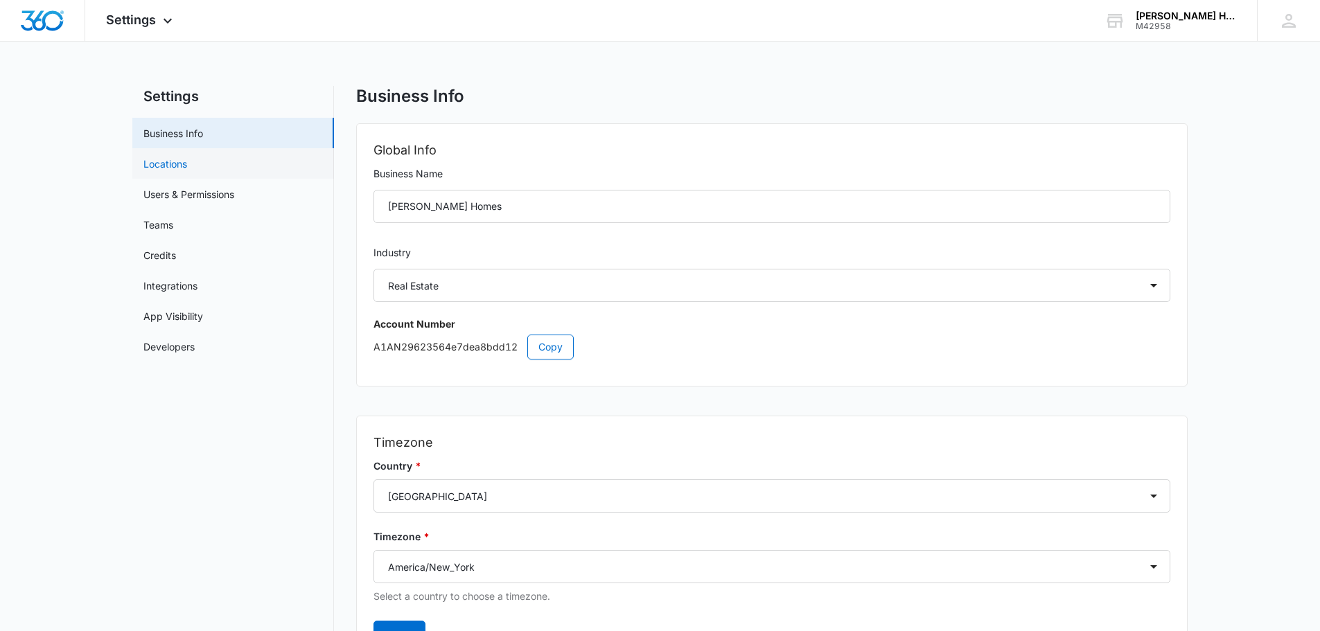
click at [185, 165] on link "Locations" at bounding box center [165, 164] width 44 height 15
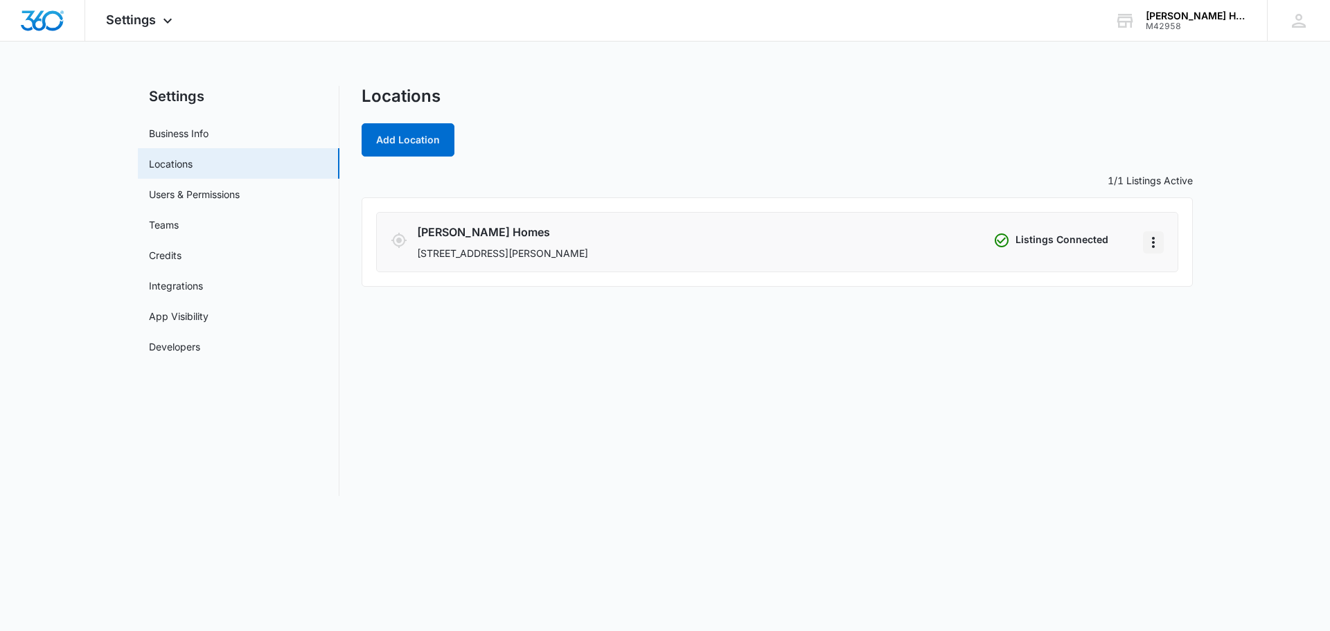
click at [1154, 242] on icon "Actions" at bounding box center [1153, 242] width 3 height 11
drag, startPoint x: 1017, startPoint y: 380, endPoint x: 1003, endPoint y: 378, distance: 13.5
click at [1016, 380] on div "Locations Add Location 1/1 Listings Active Stillwell Homes 18070 S Tamiami Trai…" at bounding box center [778, 291] width 832 height 410
click at [220, 197] on link "Users & Permissions" at bounding box center [194, 194] width 91 height 15
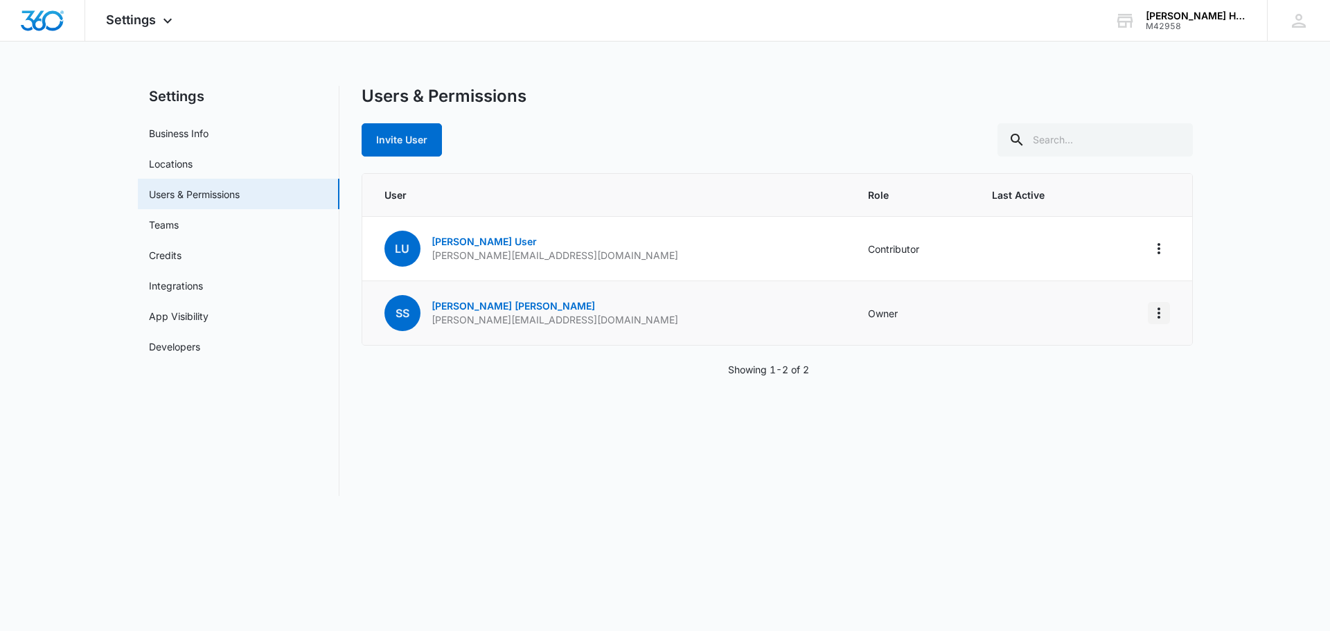
click at [1155, 315] on icon "Actions" at bounding box center [1159, 313] width 17 height 17
click at [795, 419] on div "Users & Permissions Invite User User Role Last Active LU Lori User lori@sunhome…" at bounding box center [778, 291] width 832 height 410
click at [162, 222] on link "Teams" at bounding box center [164, 225] width 30 height 15
click at [178, 224] on link "Teams" at bounding box center [164, 225] width 30 height 15
click at [178, 258] on link "Credits" at bounding box center [165, 255] width 33 height 15
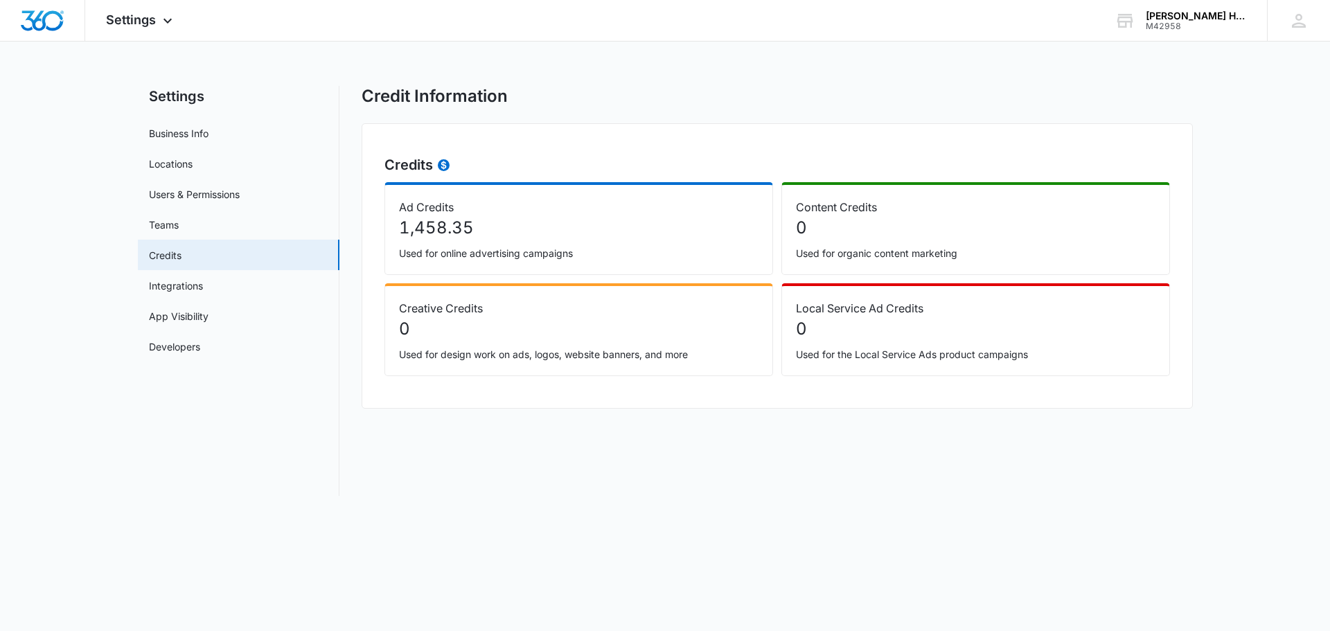
click at [448, 220] on p "1,458.35" at bounding box center [579, 228] width 360 height 25
click at [473, 224] on p "1,458.35" at bounding box center [579, 228] width 360 height 25
click at [441, 167] on icon at bounding box center [444, 165] width 6 height 9
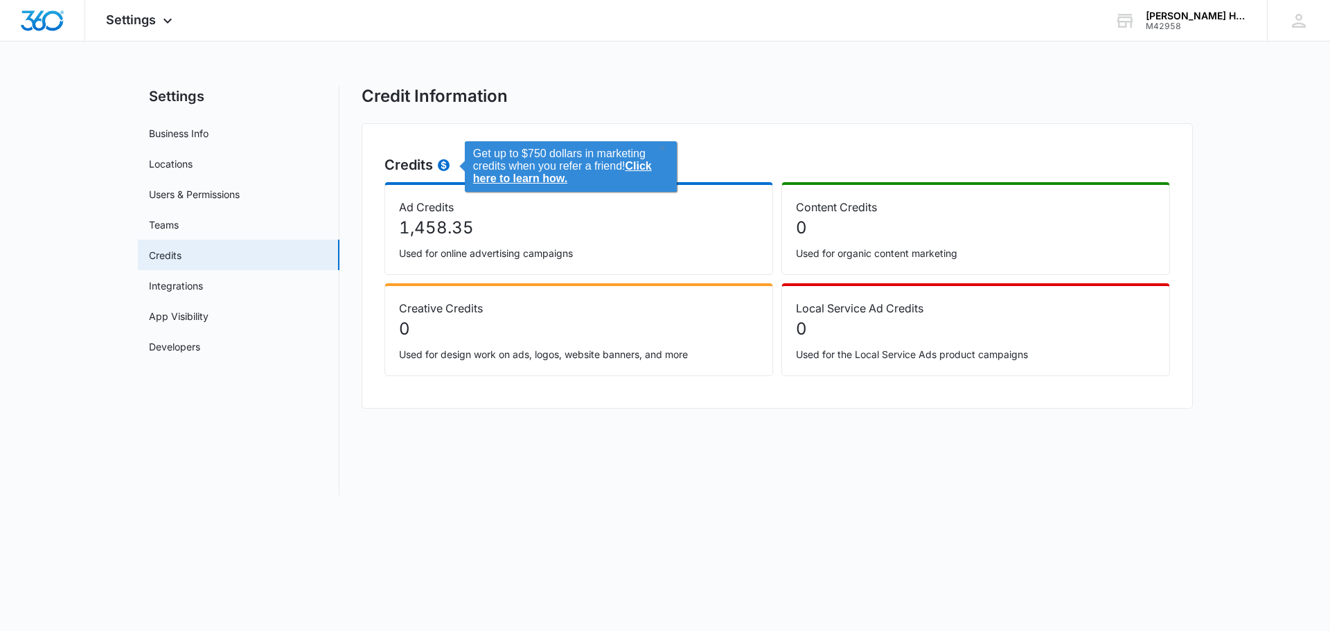
click at [548, 221] on p "1,458.35" at bounding box center [579, 228] width 360 height 25
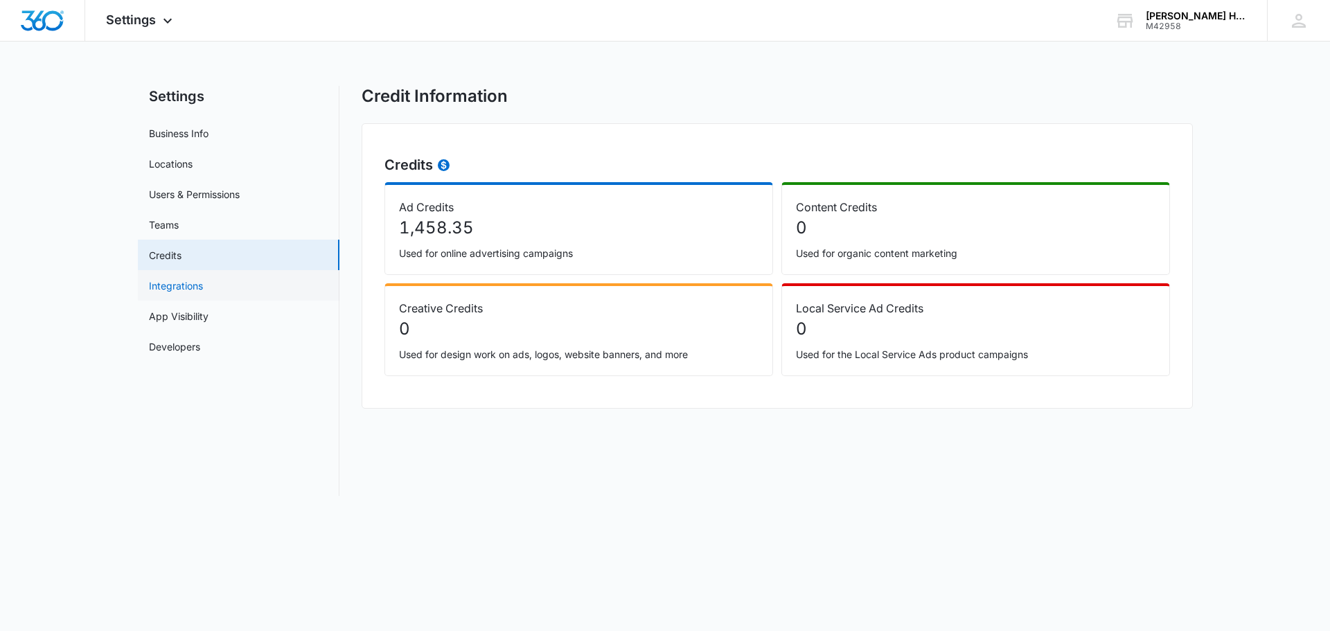
click at [193, 282] on link "Integrations" at bounding box center [176, 286] width 54 height 15
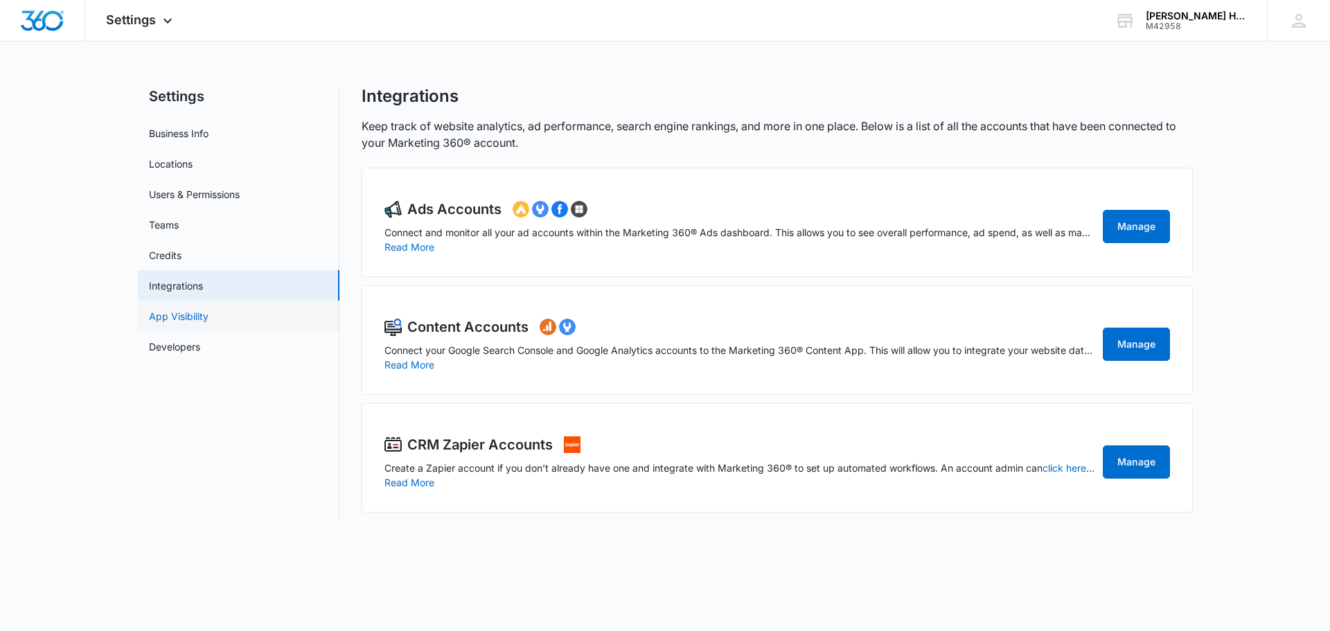
click at [198, 313] on link "App Visibility" at bounding box center [179, 316] width 60 height 15
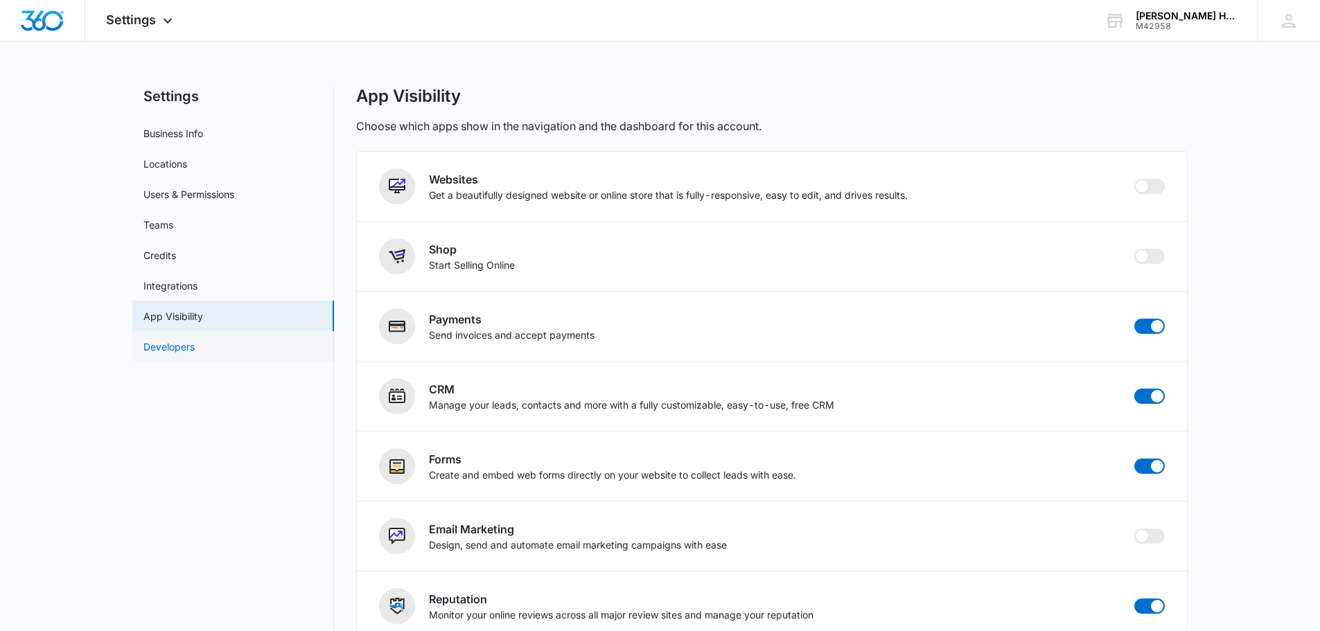
click at [184, 349] on link "Developers" at bounding box center [168, 347] width 51 height 15
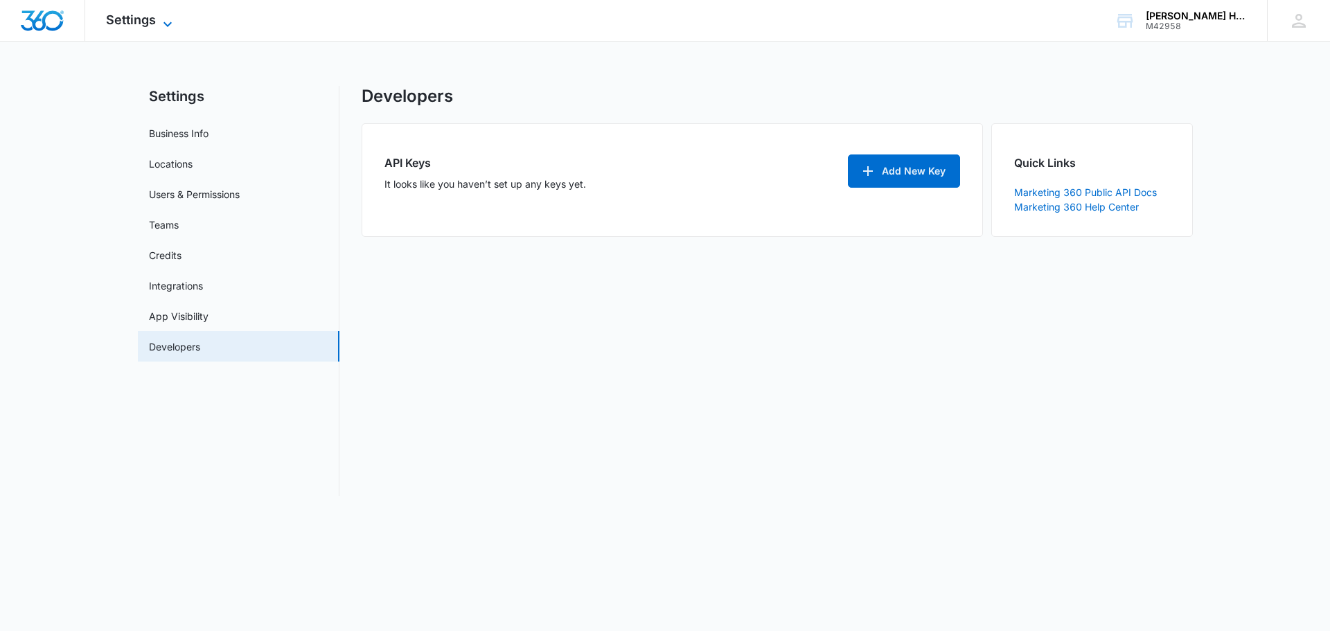
click at [137, 22] on span "Settings" at bounding box center [131, 19] width 50 height 15
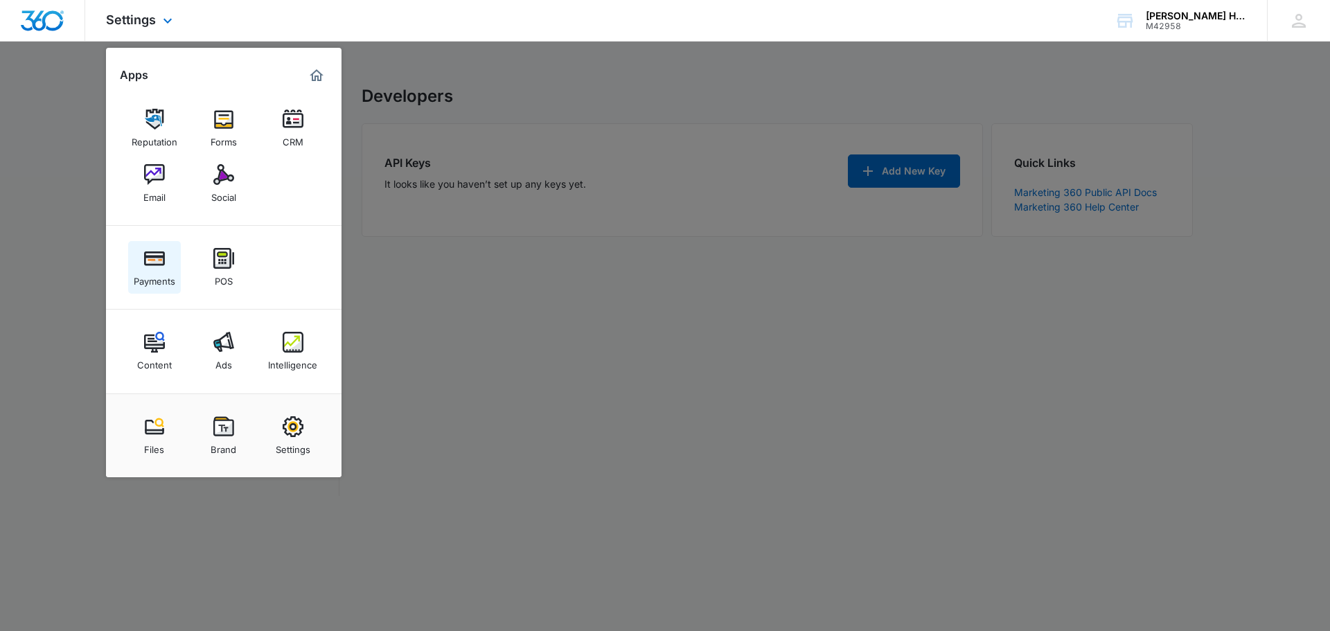
click at [150, 262] on img at bounding box center [154, 258] width 21 height 21
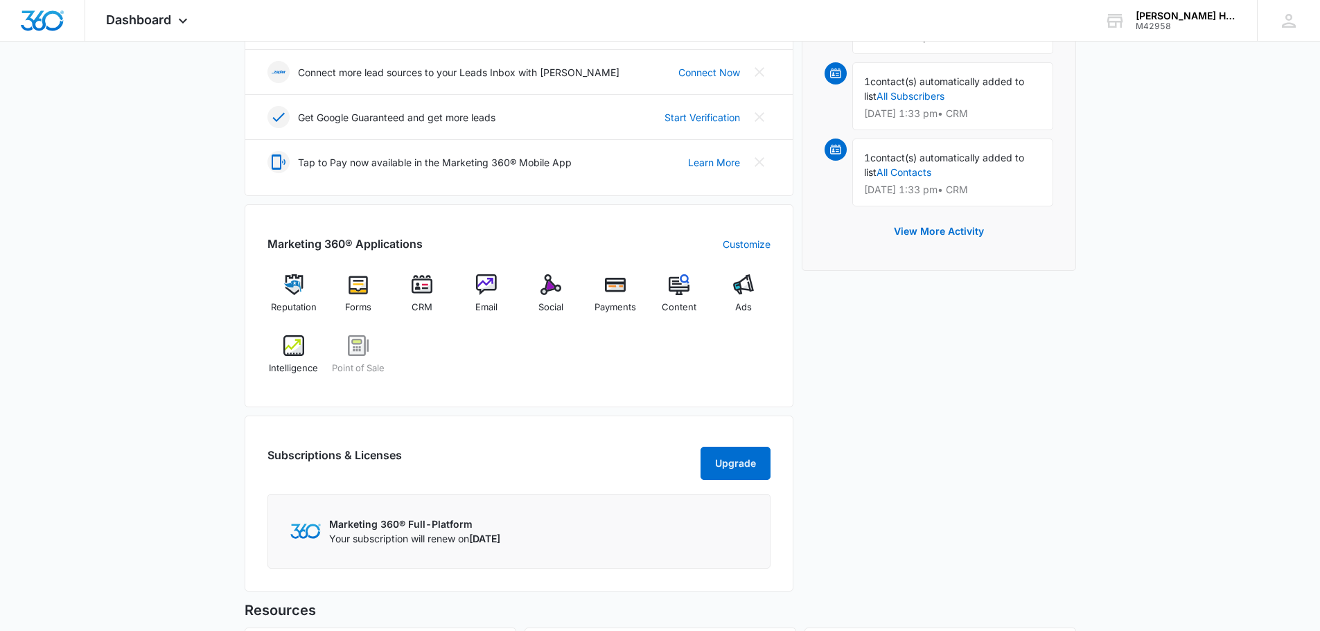
scroll to position [554, 0]
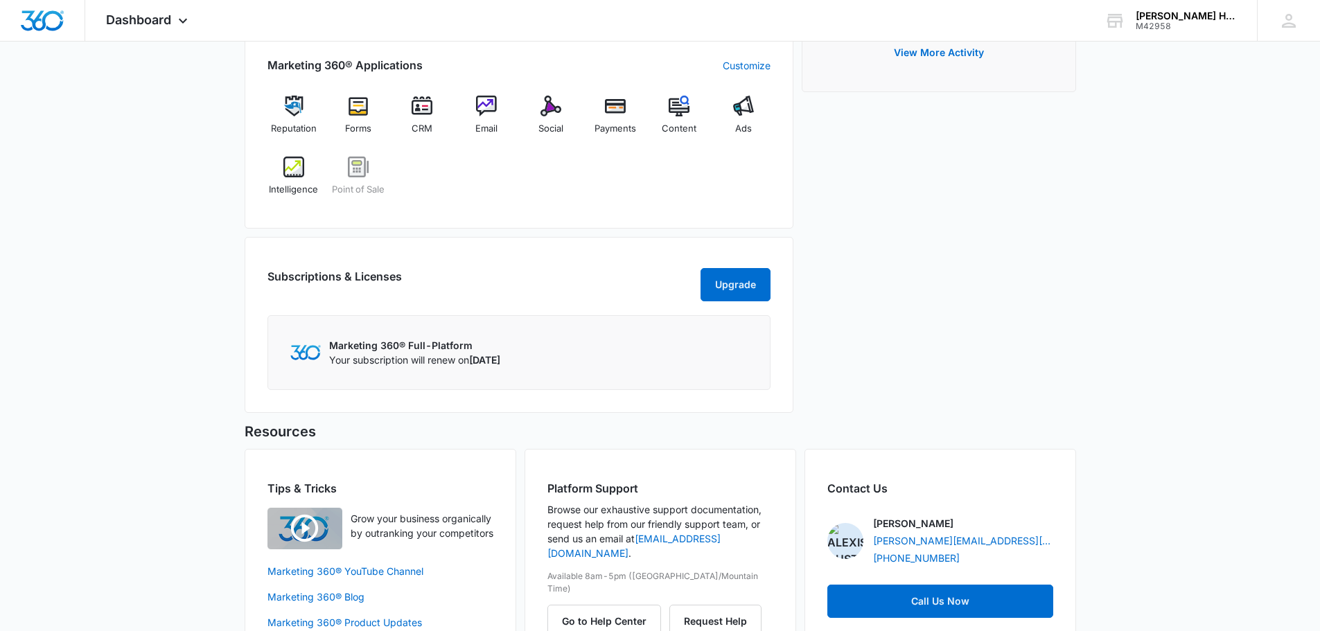
click at [491, 366] on p "Your subscription will renew on September 25, 2025" at bounding box center [414, 360] width 171 height 15
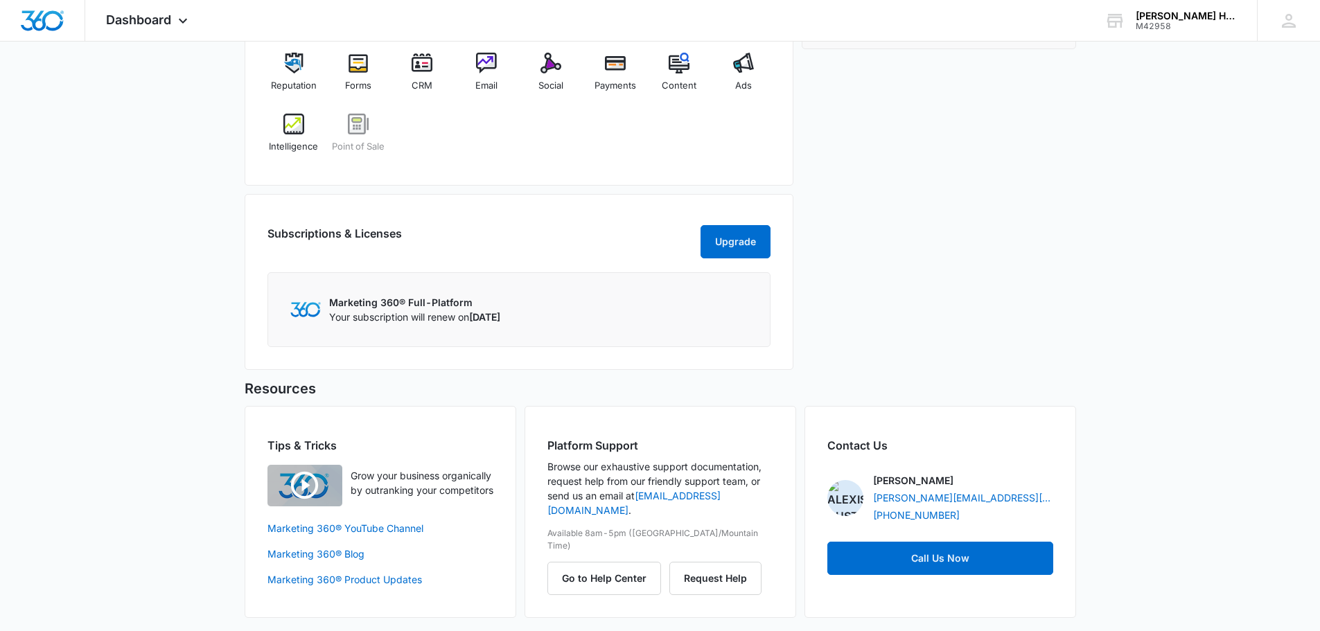
scroll to position [615, 0]
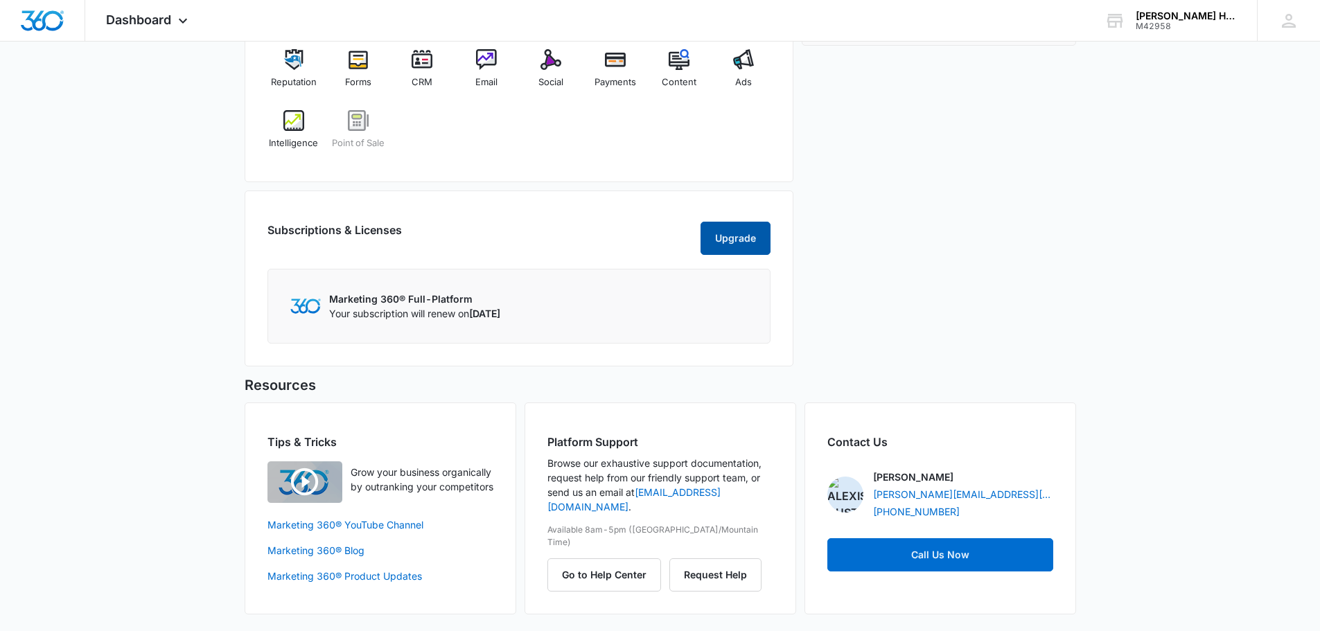
click at [739, 239] on button "Upgrade" at bounding box center [736, 238] width 70 height 33
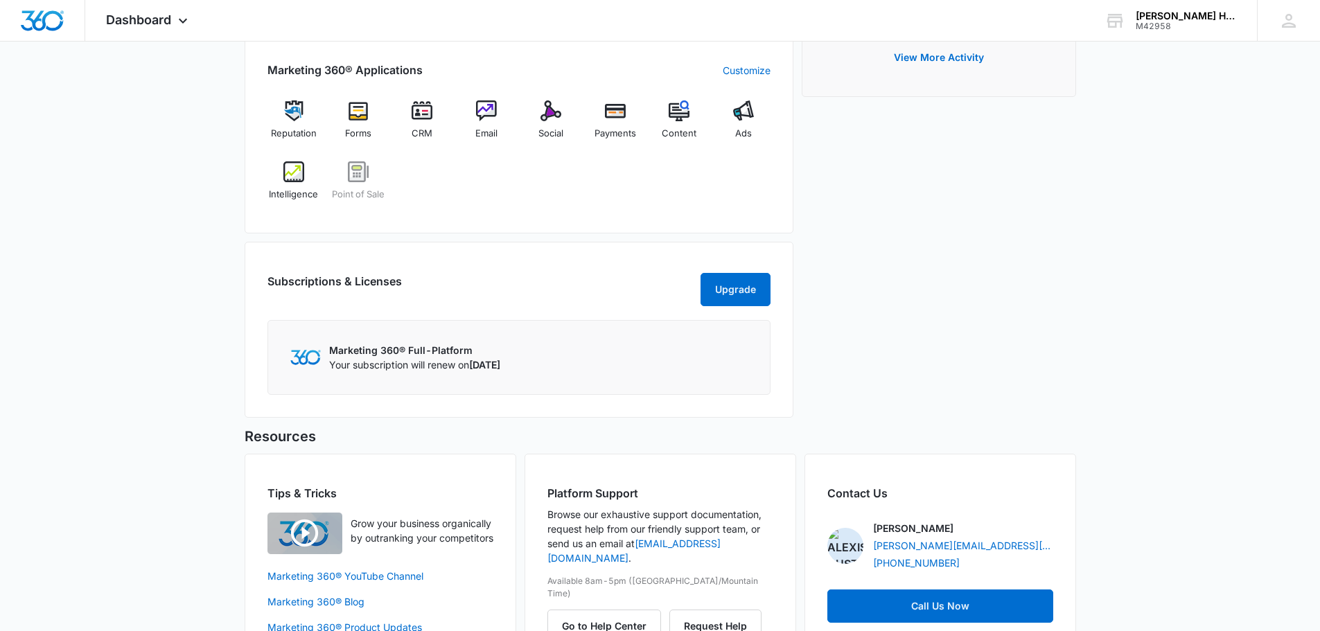
scroll to position [615, 0]
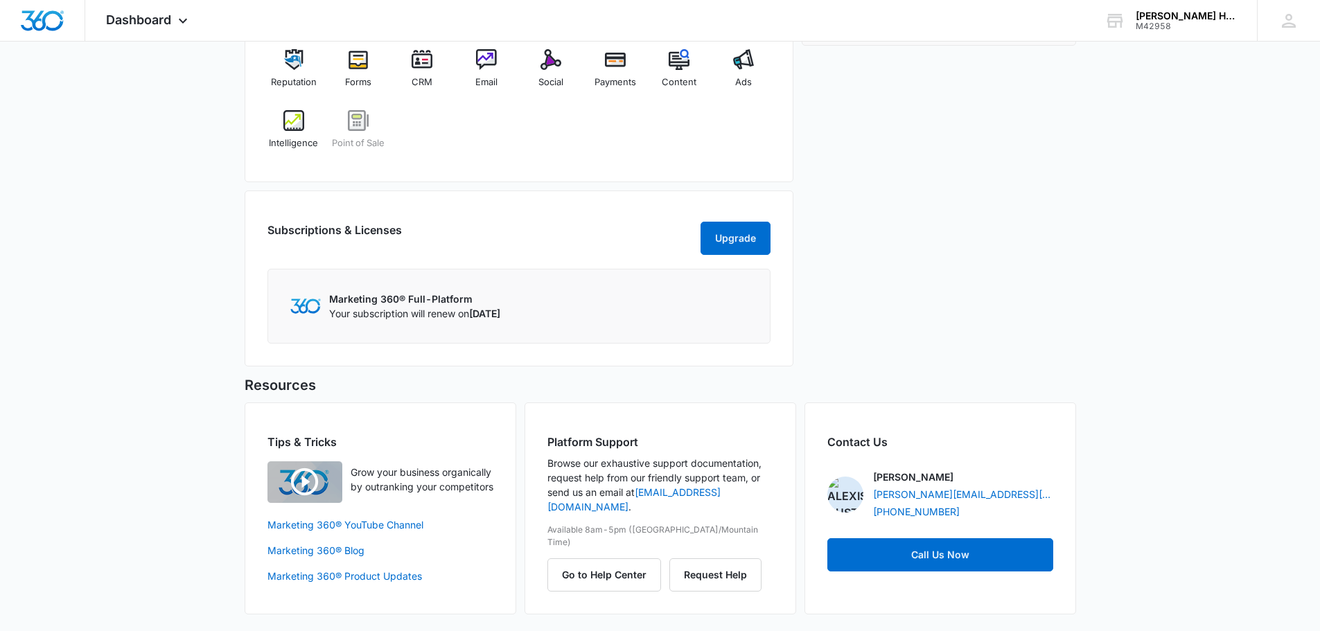
click at [439, 297] on p "Marketing 360® Full-Platform" at bounding box center [414, 299] width 171 height 15
